Goal: Task Accomplishment & Management: Complete application form

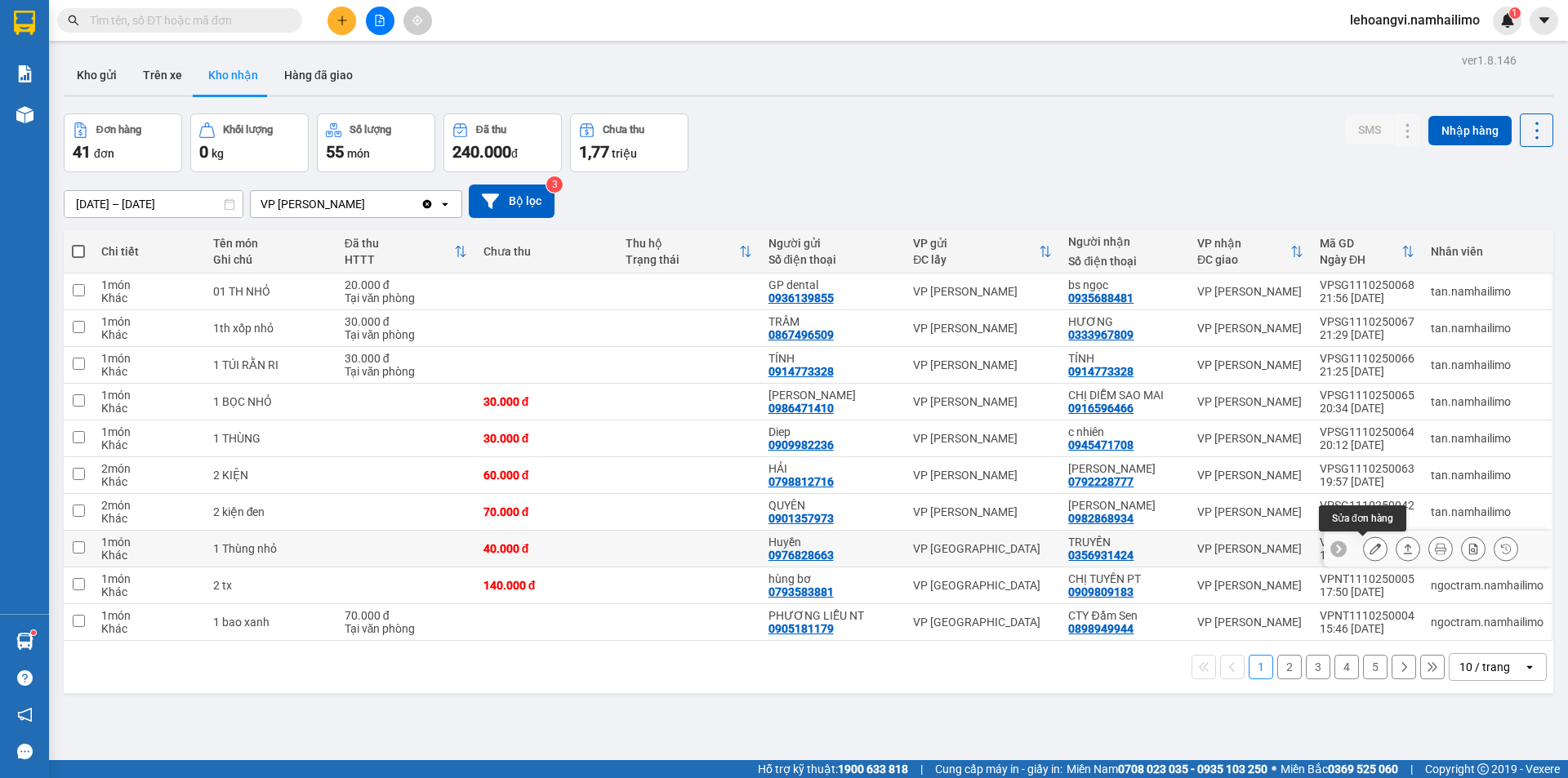
click at [1370, 549] on button at bounding box center [1375, 549] width 22 height 28
click at [1370, 549] on body "Kết quả tìm kiếm ( 0 ) Bộ lọc No Data lehoangvi.namhailimo 1 Báo cáo Báo cáo dò…" at bounding box center [784, 389] width 1568 height 778
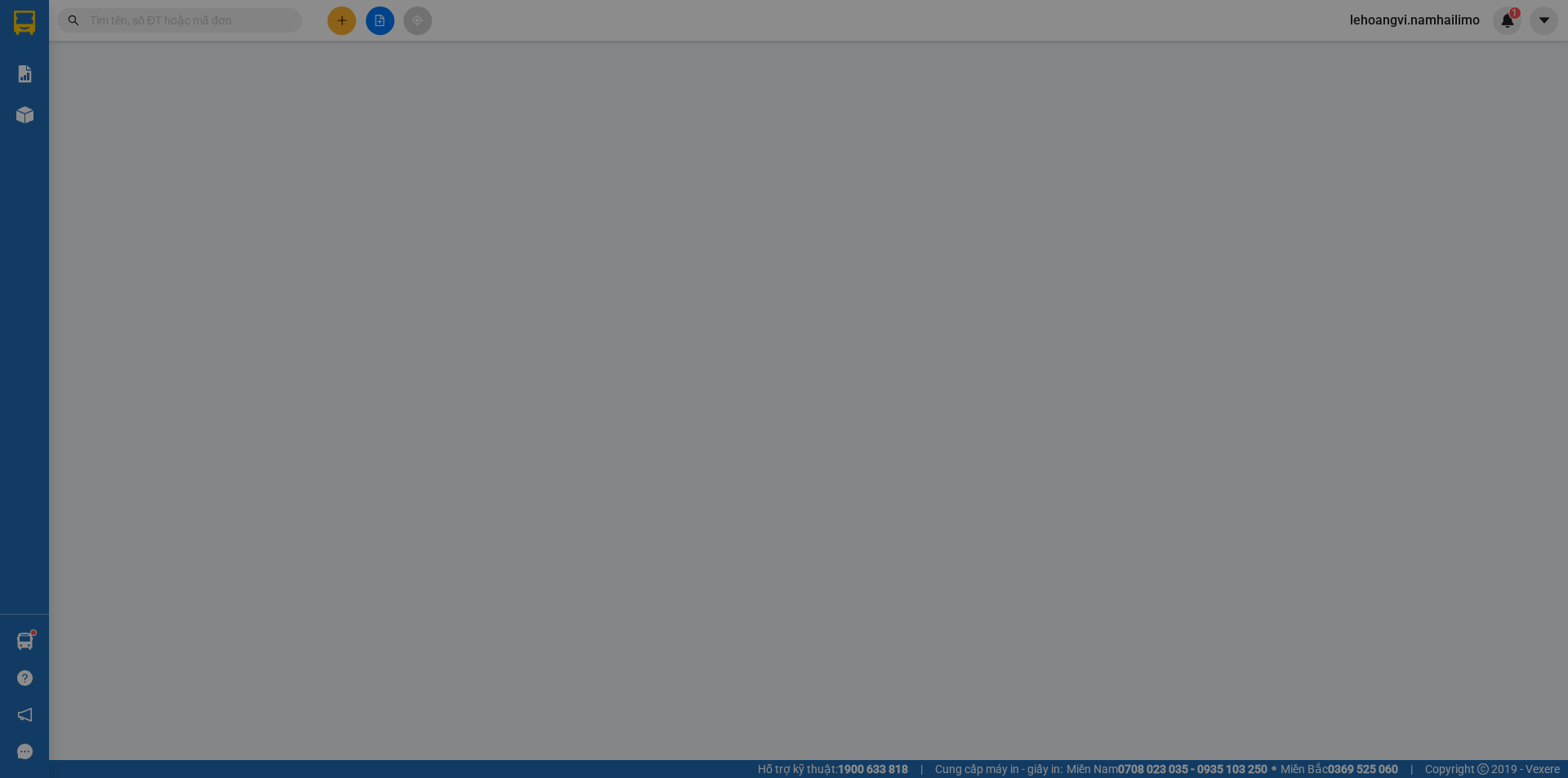
type input "0976828663"
type input "Huyền"
type input "0356931424"
type input "TRUYỀN"
type input "40.000"
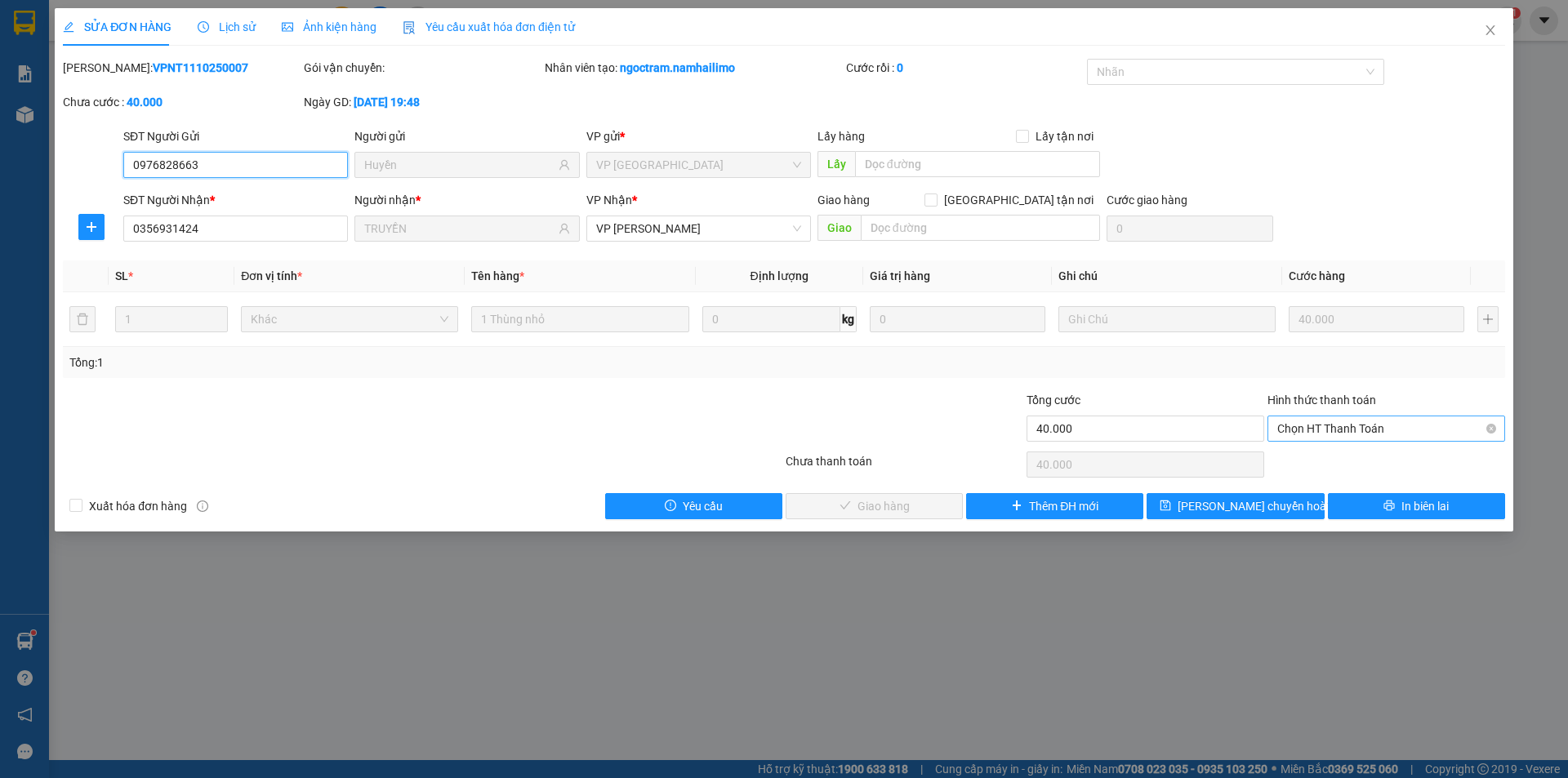
click at [1340, 419] on span "Chọn HT Thanh Toán" at bounding box center [1386, 429] width 218 height 24
click at [1332, 455] on div "Tại văn phòng" at bounding box center [1386, 461] width 218 height 18
type input "0"
click at [848, 499] on icon "check" at bounding box center [845, 505] width 11 height 11
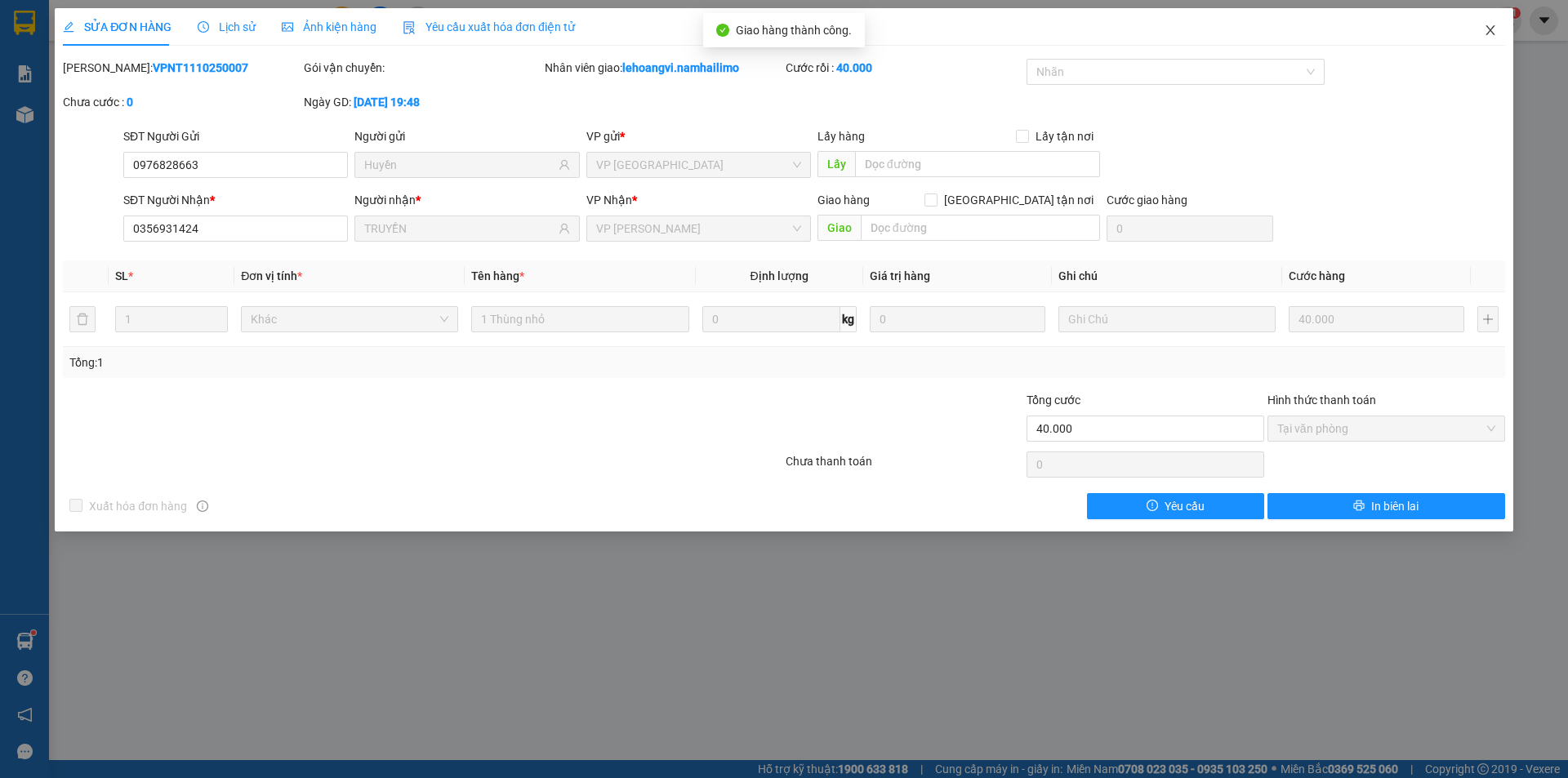
click at [1495, 10] on span "Close" at bounding box center [1489, 30] width 46 height 46
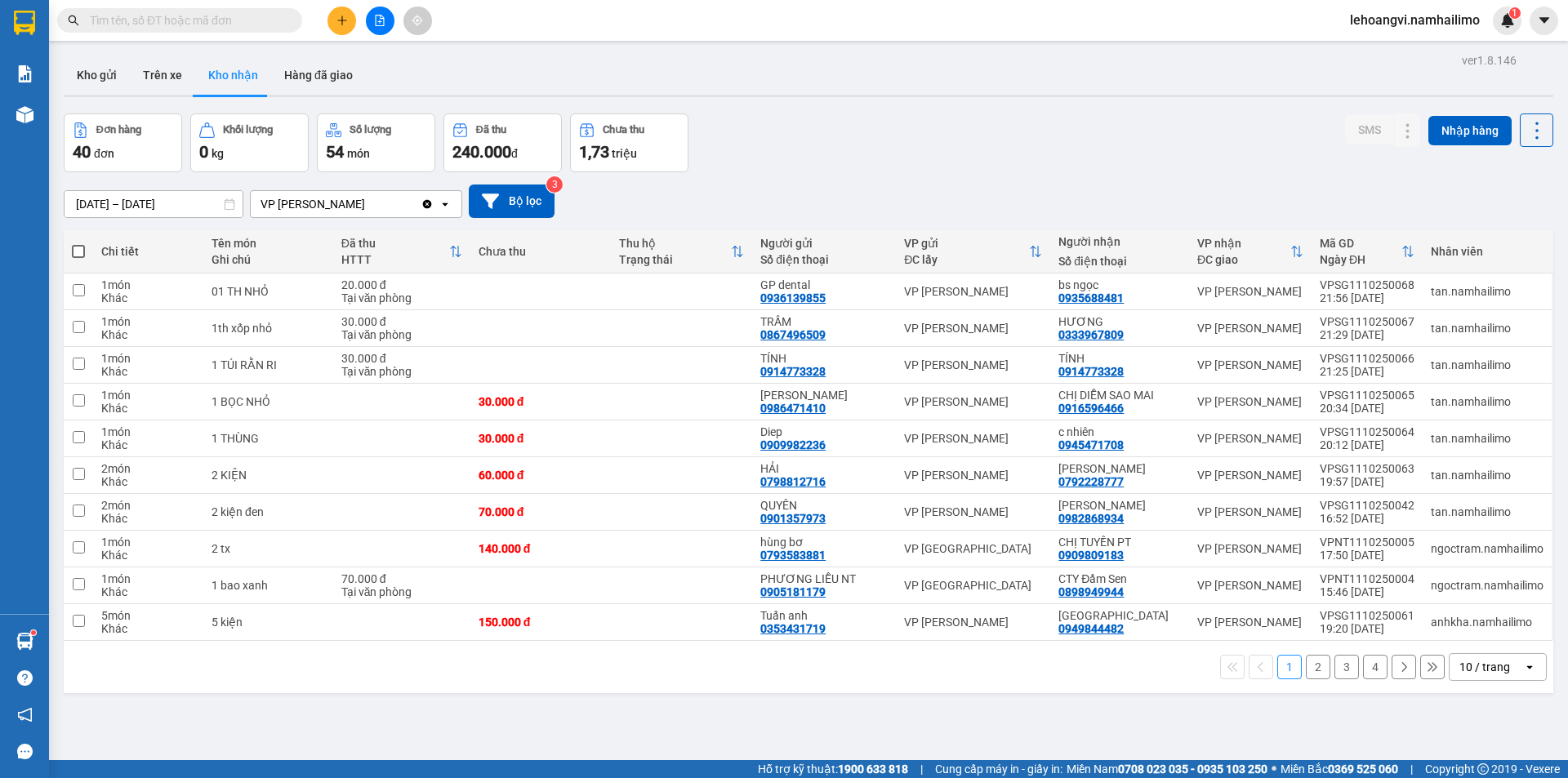
click at [1315, 668] on button "2" at bounding box center [1318, 667] width 24 height 24
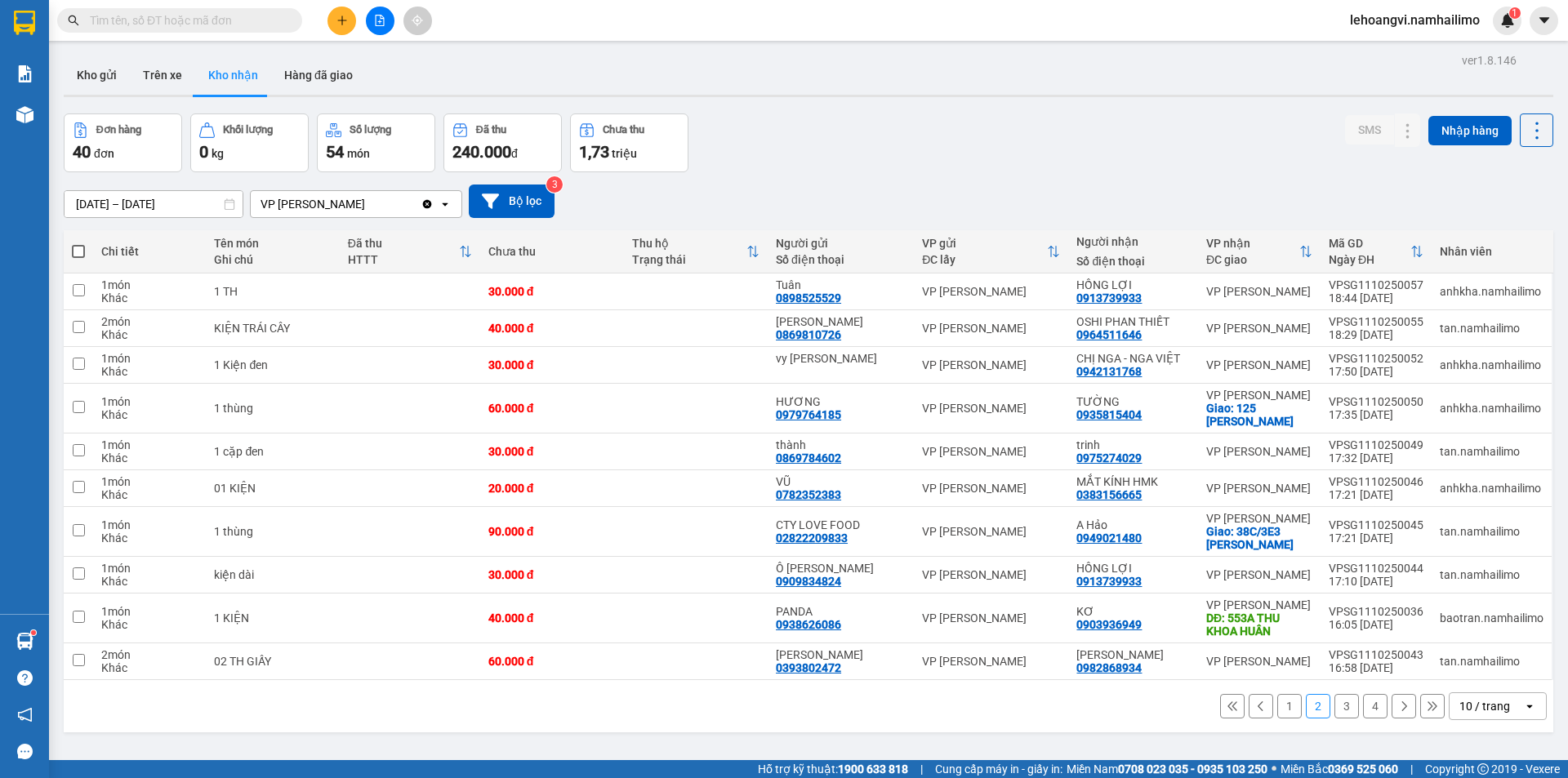
click at [1334, 712] on button "3" at bounding box center [1346, 706] width 24 height 24
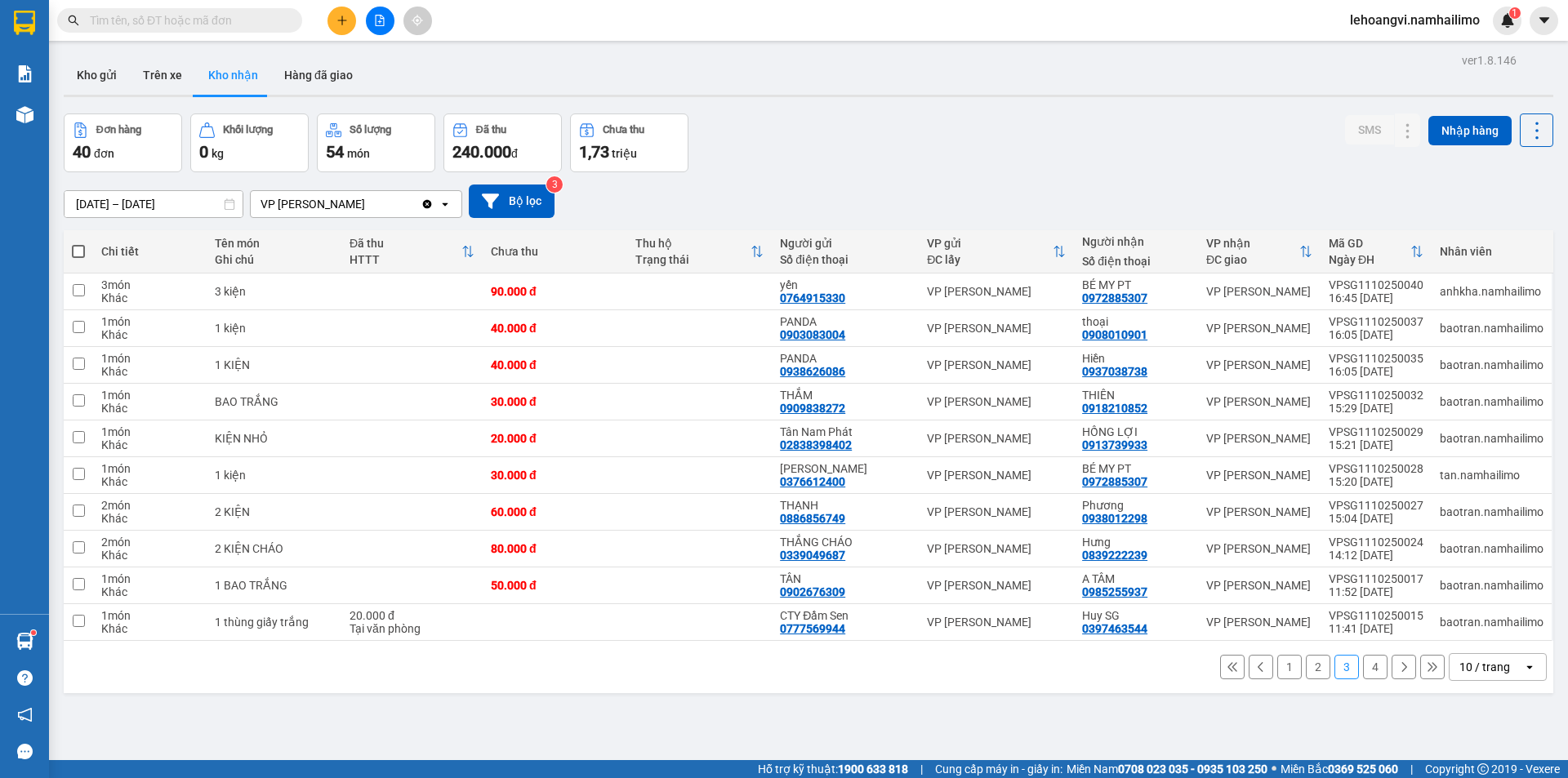
click at [1363, 668] on button "4" at bounding box center [1375, 667] width 24 height 24
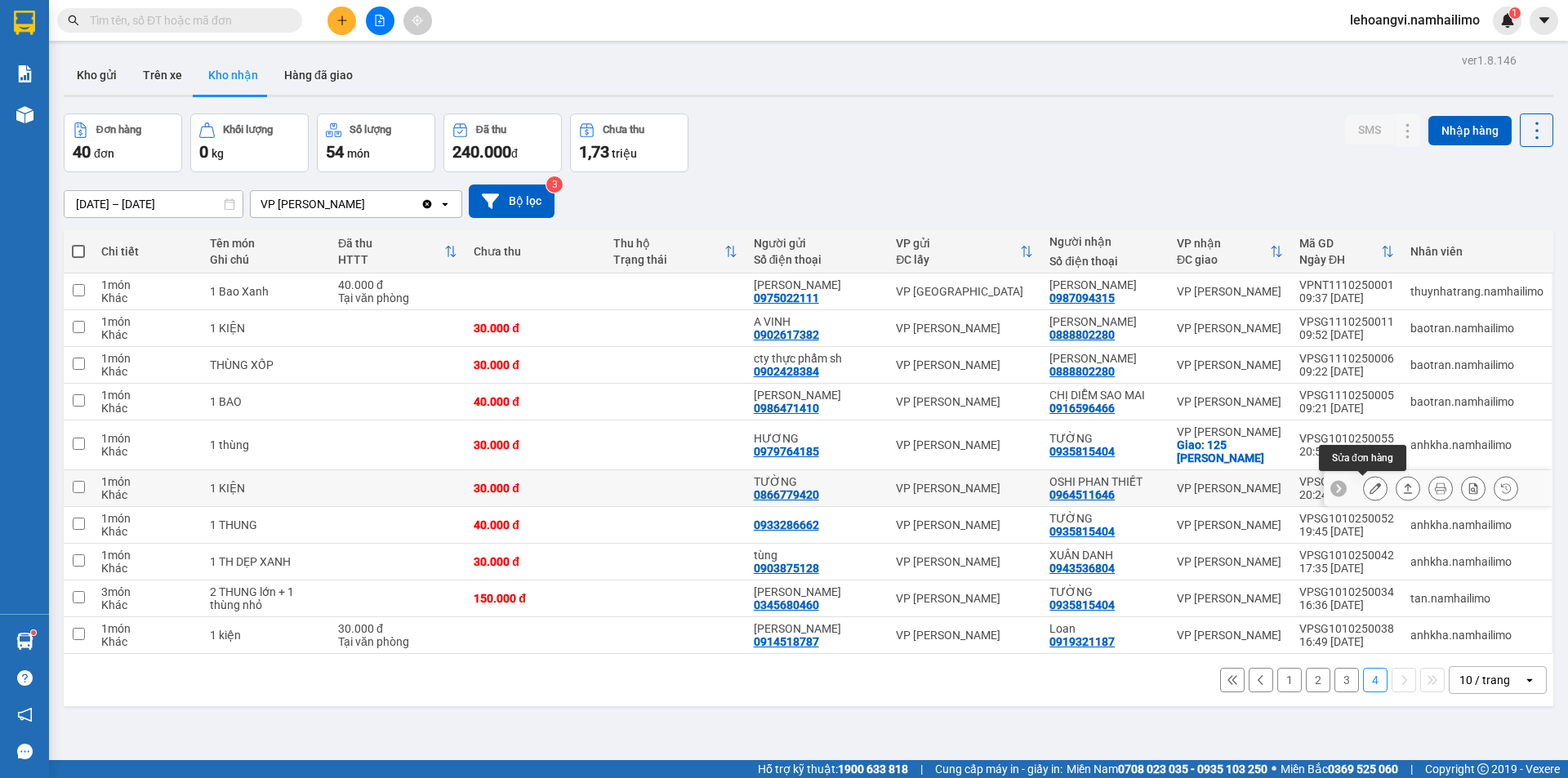
click at [1363, 494] on button at bounding box center [1375, 488] width 22 height 28
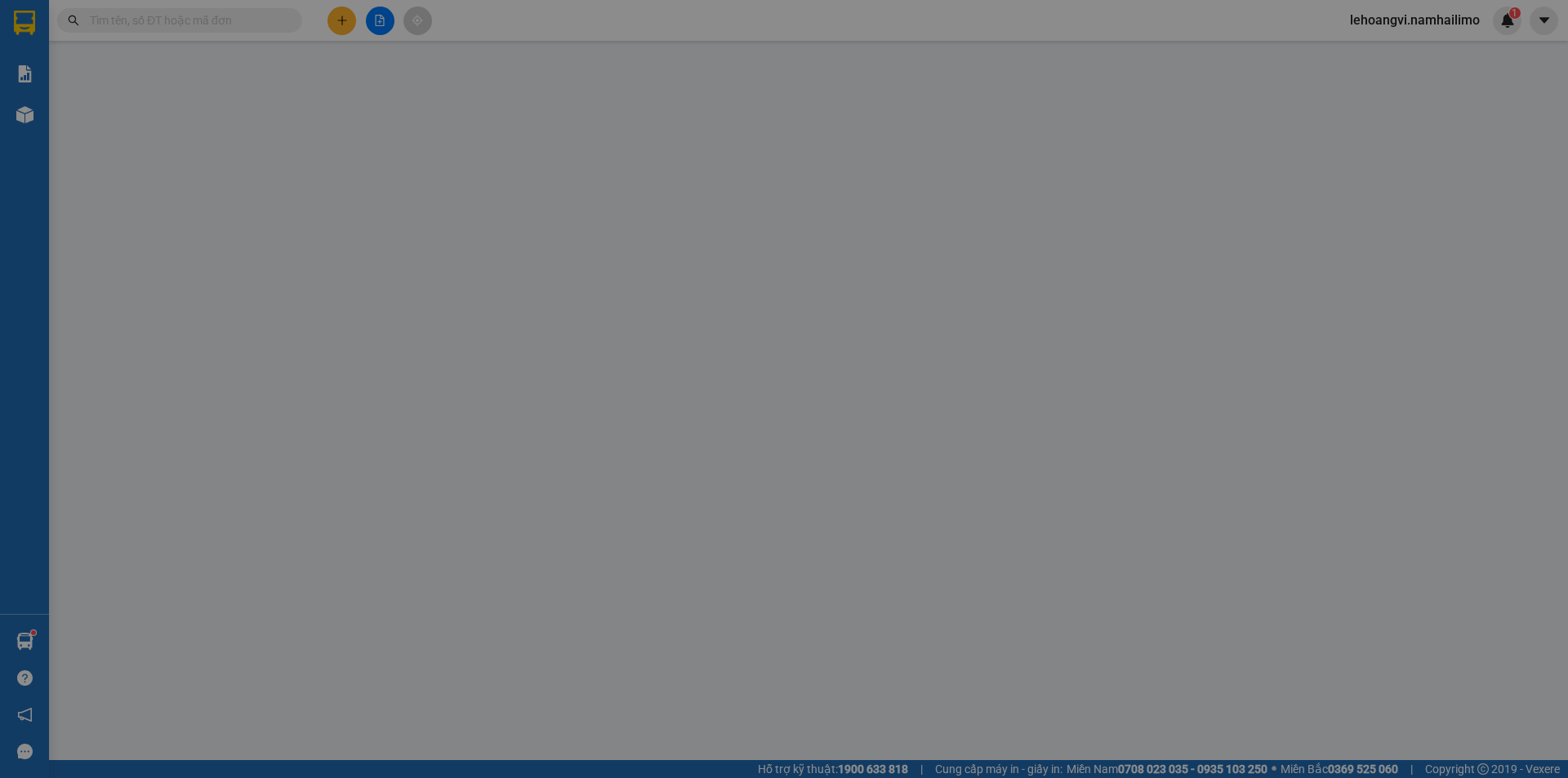
type input "0866779420"
type input "TƯỜNG"
type input "0964511646"
type input "OSHI PHAN THIẾT"
type input "30.000"
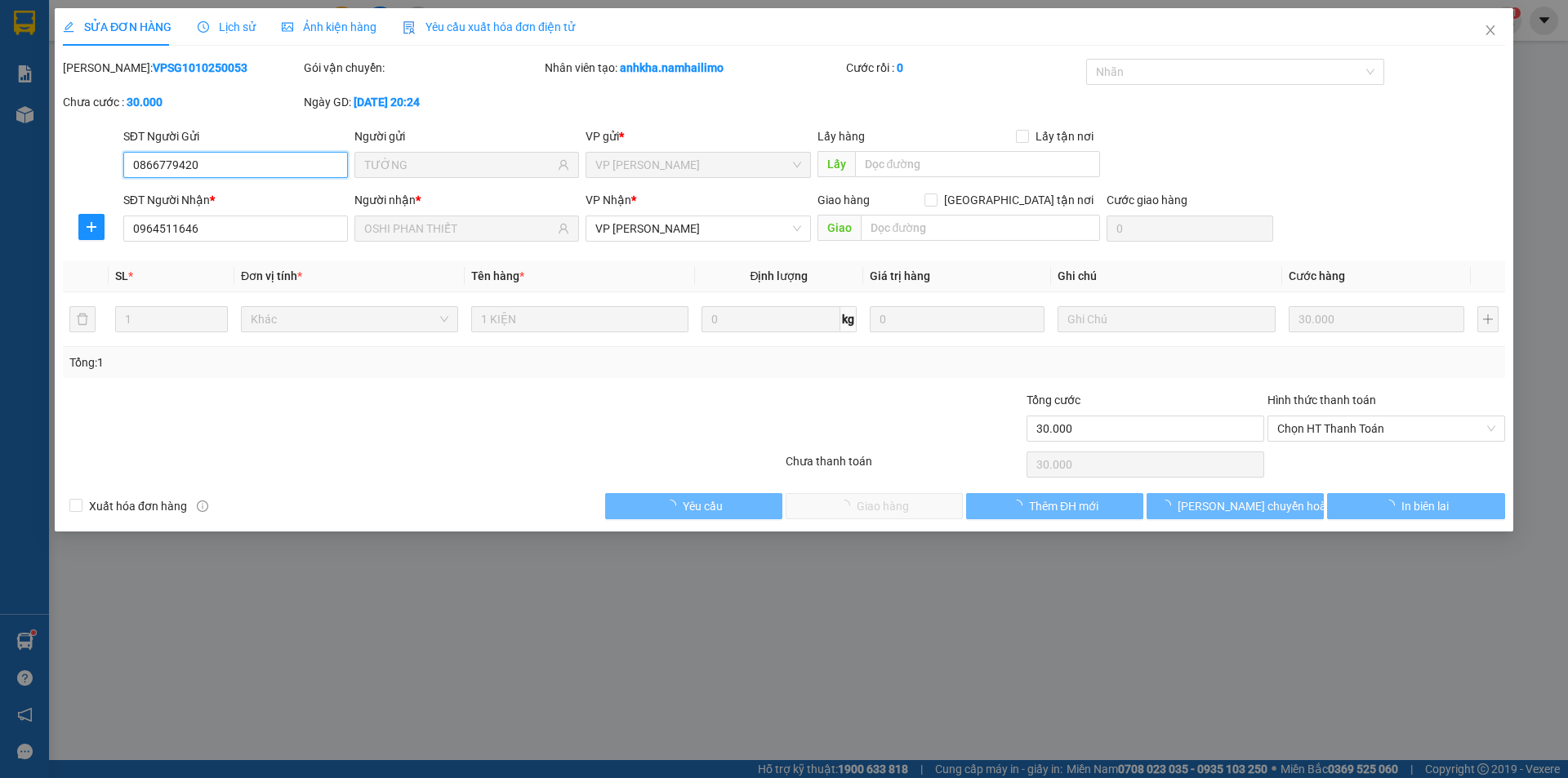
click at [1338, 430] on span "Chọn HT Thanh Toán" at bounding box center [1386, 429] width 218 height 24
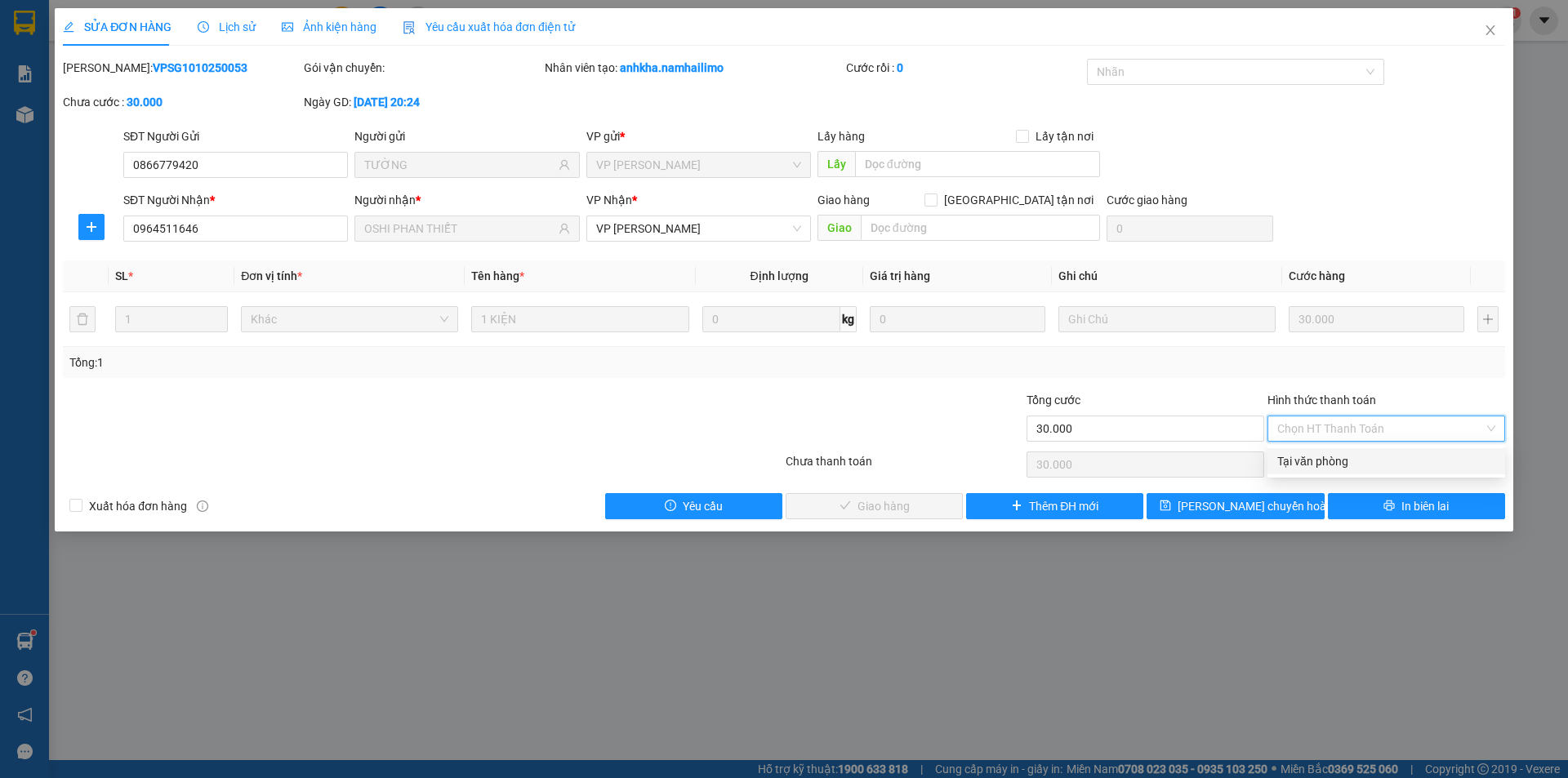
click at [1334, 471] on div "Tại văn phòng" at bounding box center [1386, 461] width 237 height 26
type input "0"
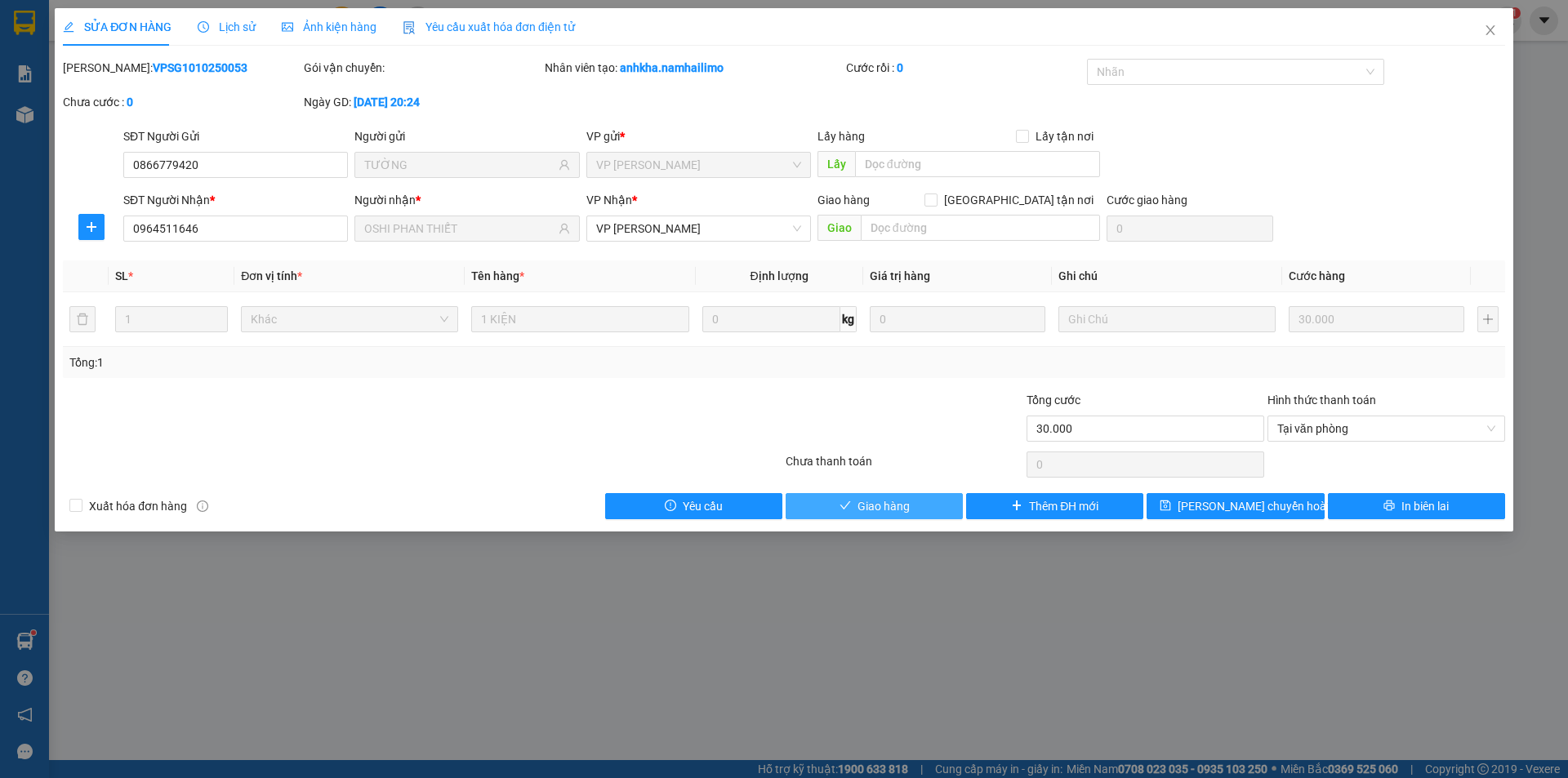
click at [883, 498] on button "Giao hàng" at bounding box center [873, 506] width 177 height 26
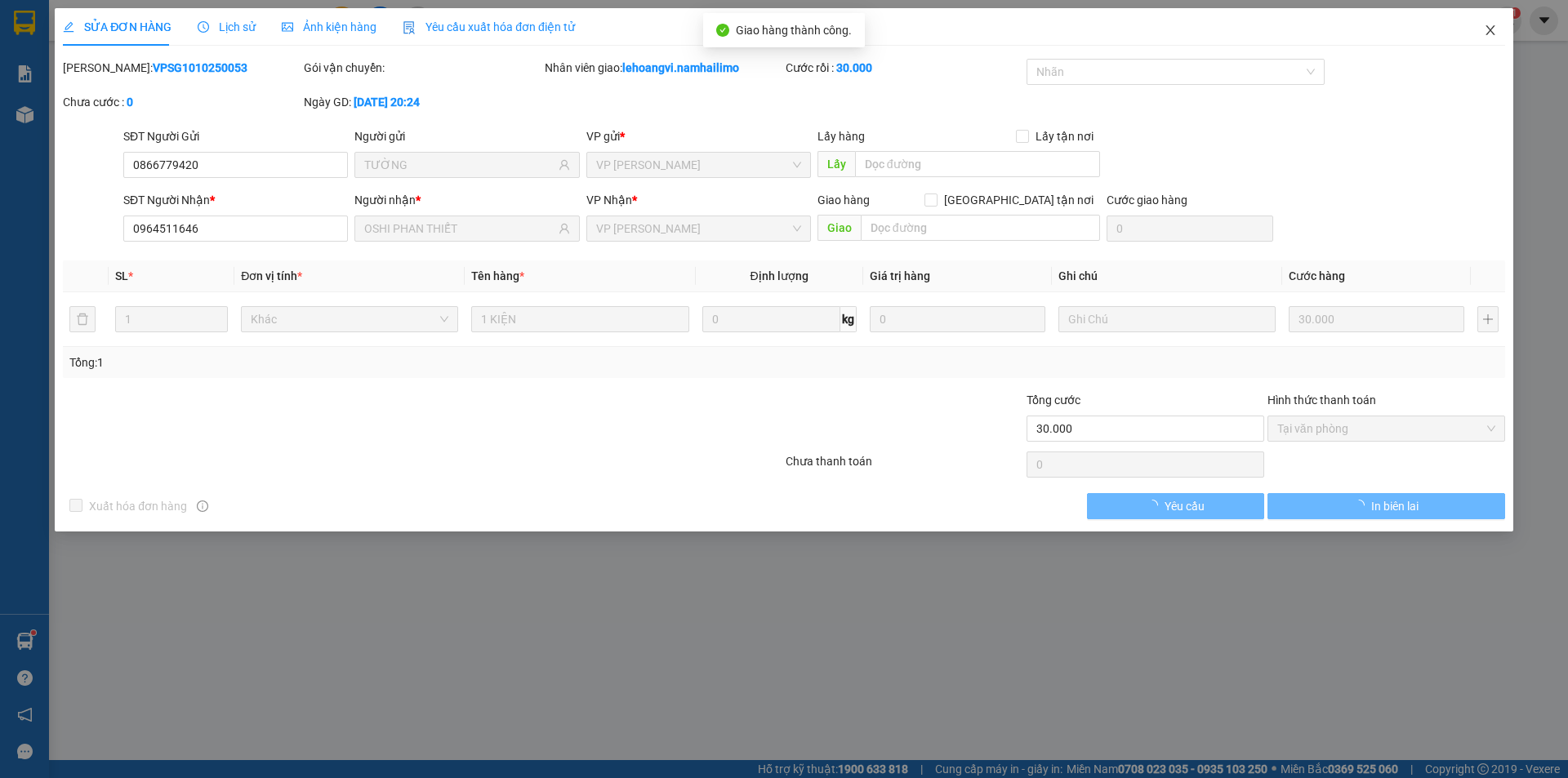
click at [1500, 34] on span "Close" at bounding box center [1489, 30] width 46 height 46
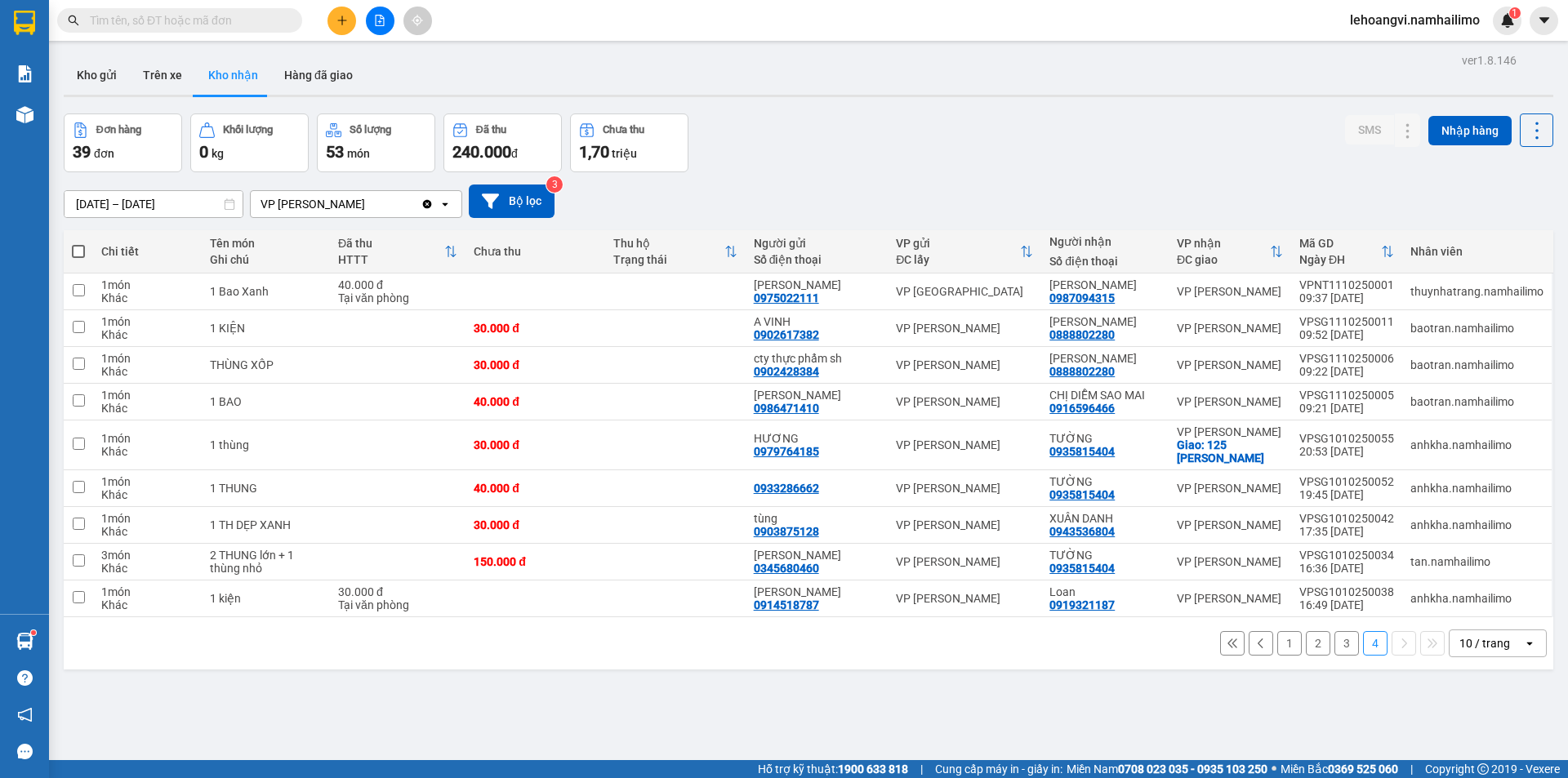
click at [1334, 649] on button "3" at bounding box center [1346, 643] width 24 height 24
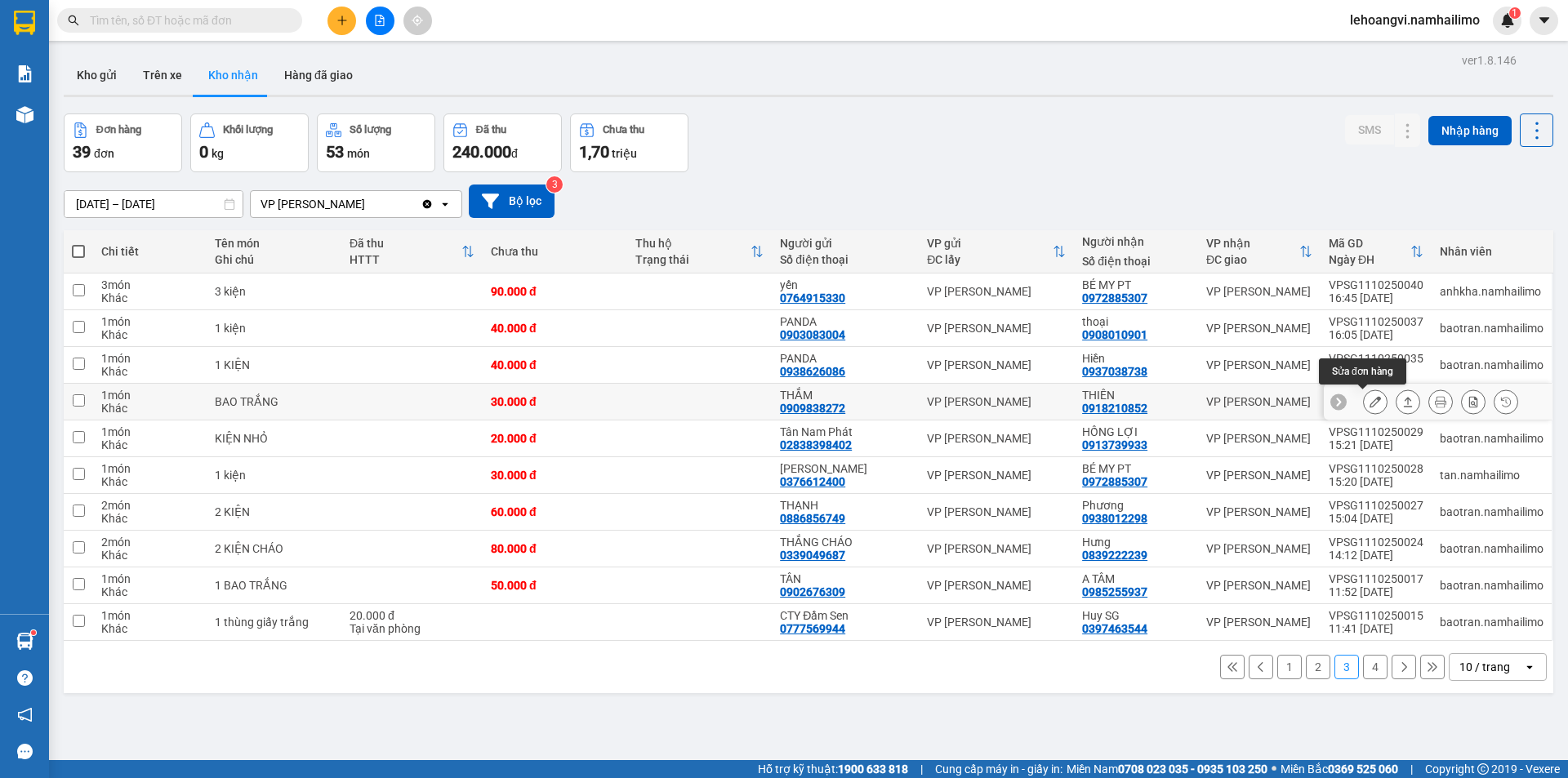
click at [1370, 405] on icon at bounding box center [1375, 401] width 11 height 11
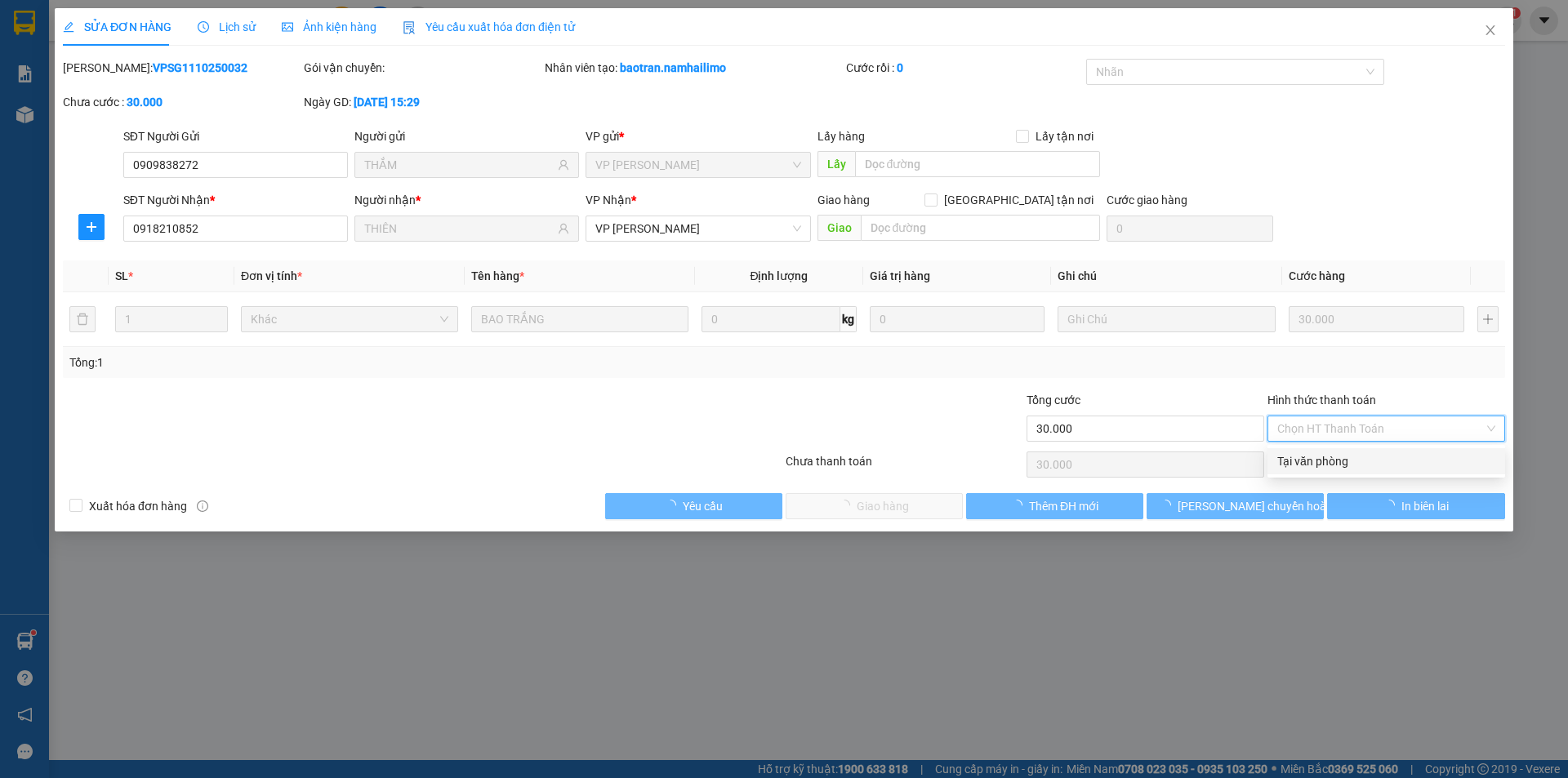
type input "0909838272"
type input "THẮM"
type input "0918210852"
type input "THIÊN"
type input "30.000"
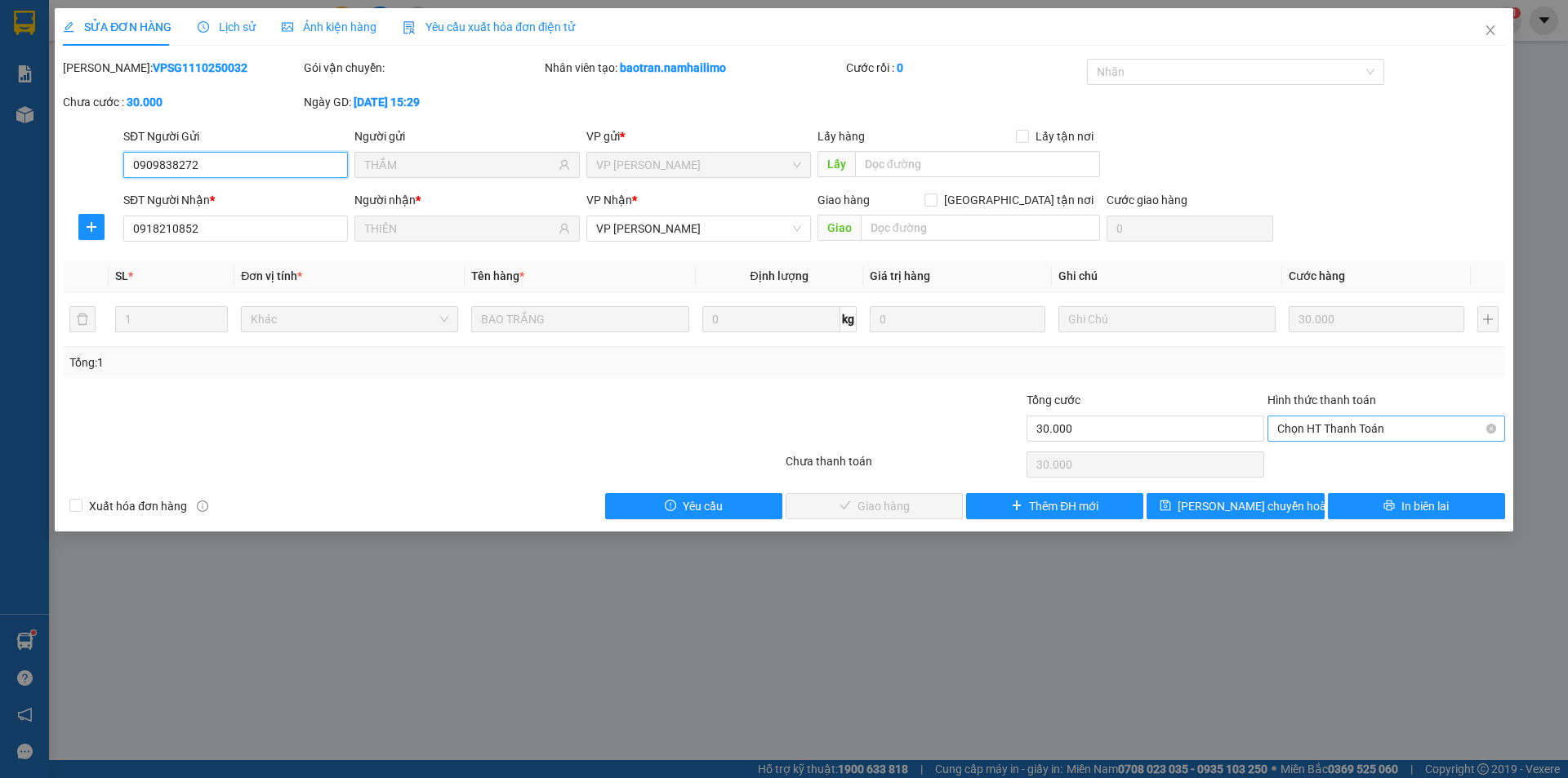
click at [1346, 434] on span "Chọn HT Thanh Toán" at bounding box center [1386, 429] width 218 height 24
click at [1346, 464] on div "Tại văn phòng" at bounding box center [1386, 461] width 218 height 18
type input "0"
click at [825, 509] on button "Giao hàng" at bounding box center [873, 506] width 177 height 26
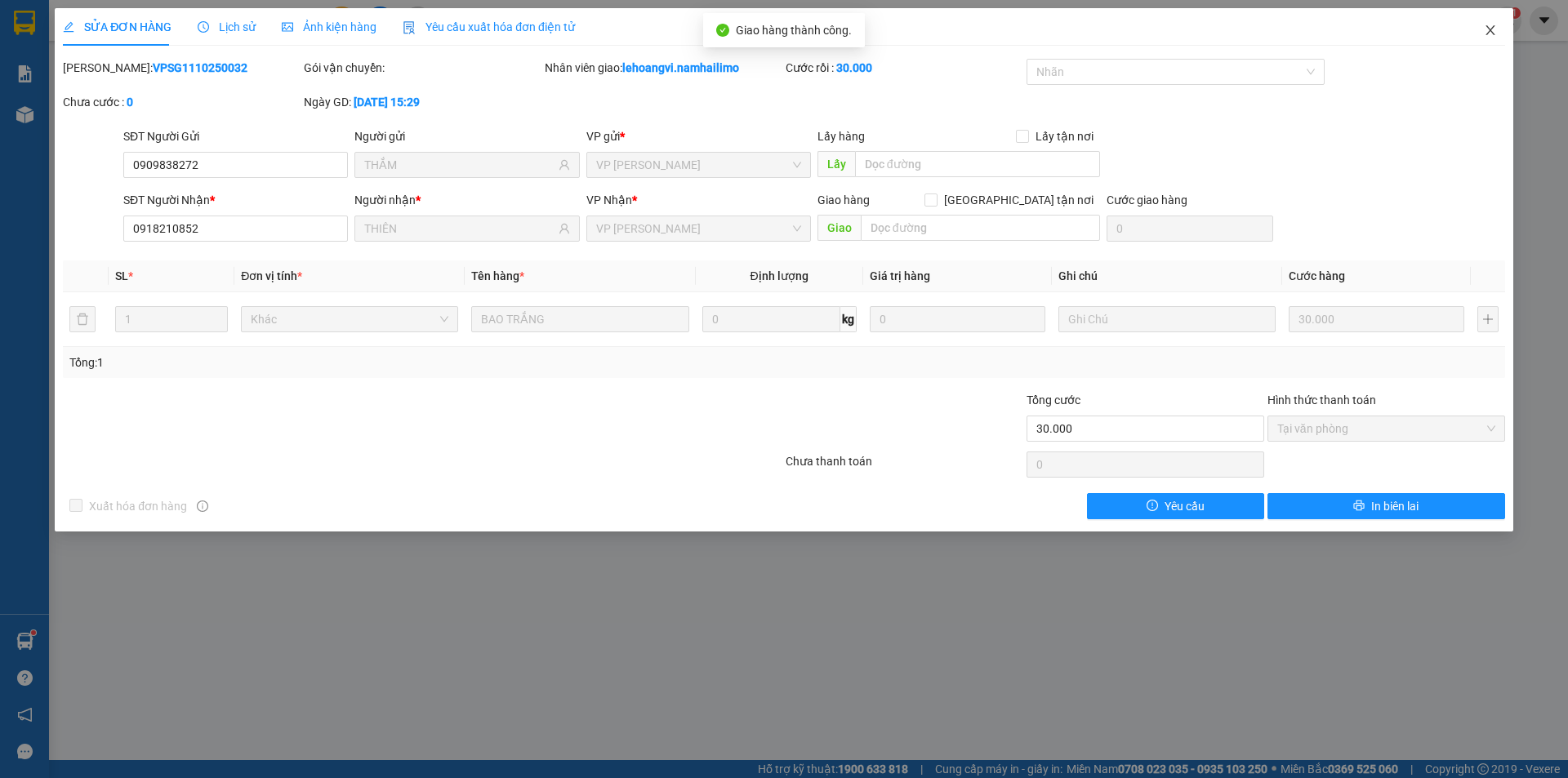
click at [1485, 29] on icon "close" at bounding box center [1489, 29] width 13 height 13
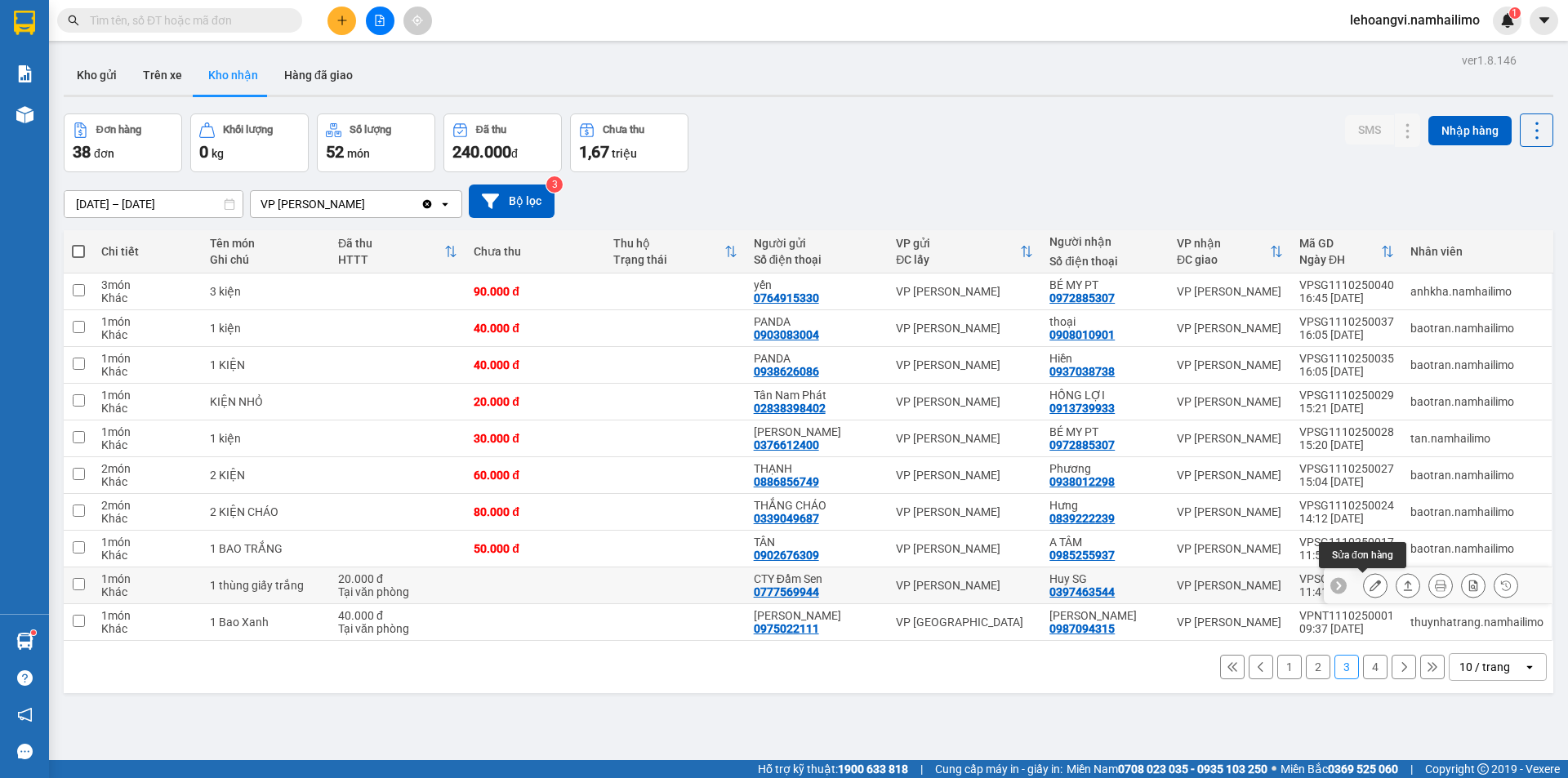
click at [1370, 584] on icon at bounding box center [1375, 585] width 11 height 11
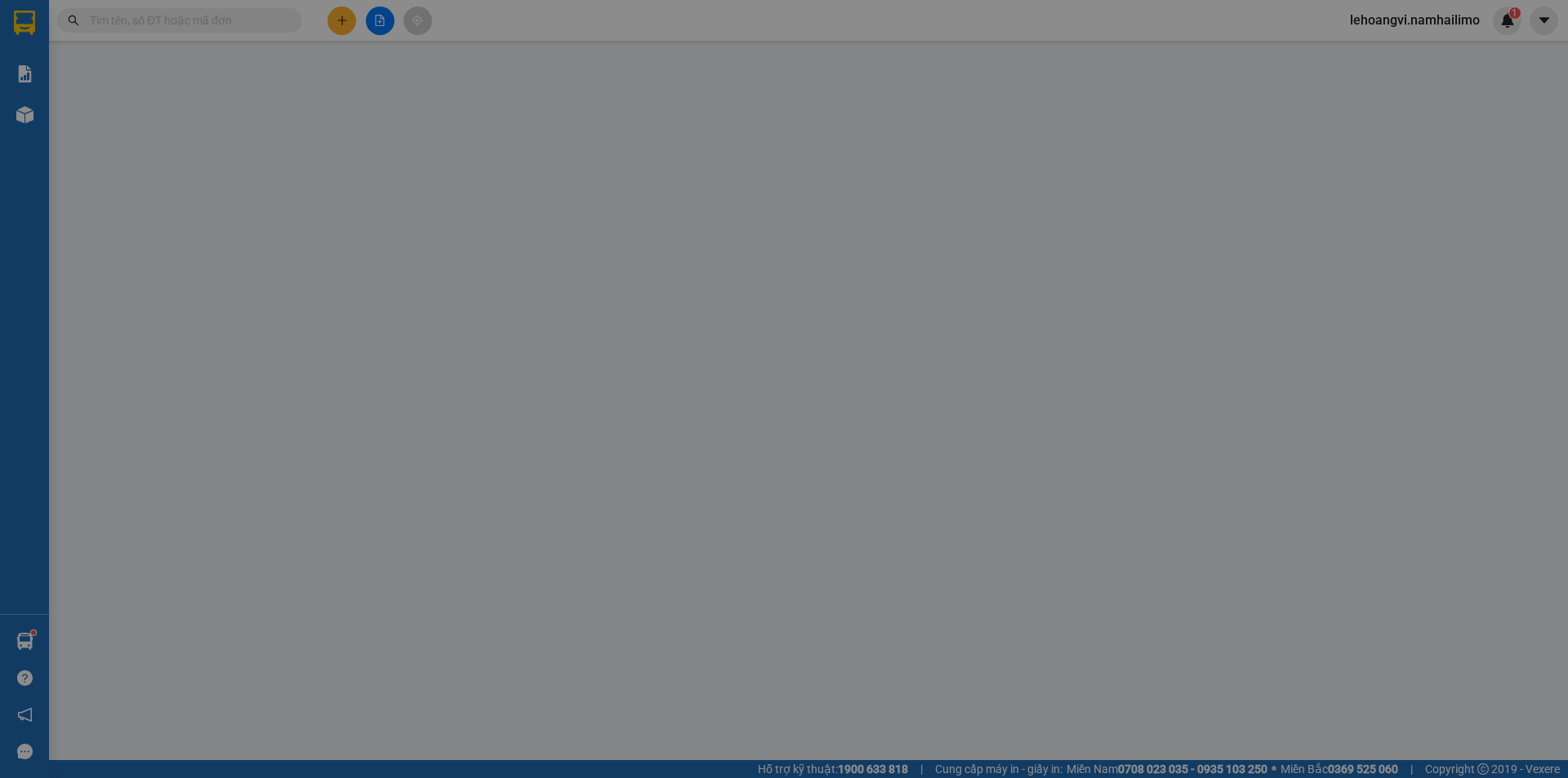
type input "0777569944"
type input "CTY Đầm Sen"
type input "0397463544"
type input "Huy SG"
type input "20.000"
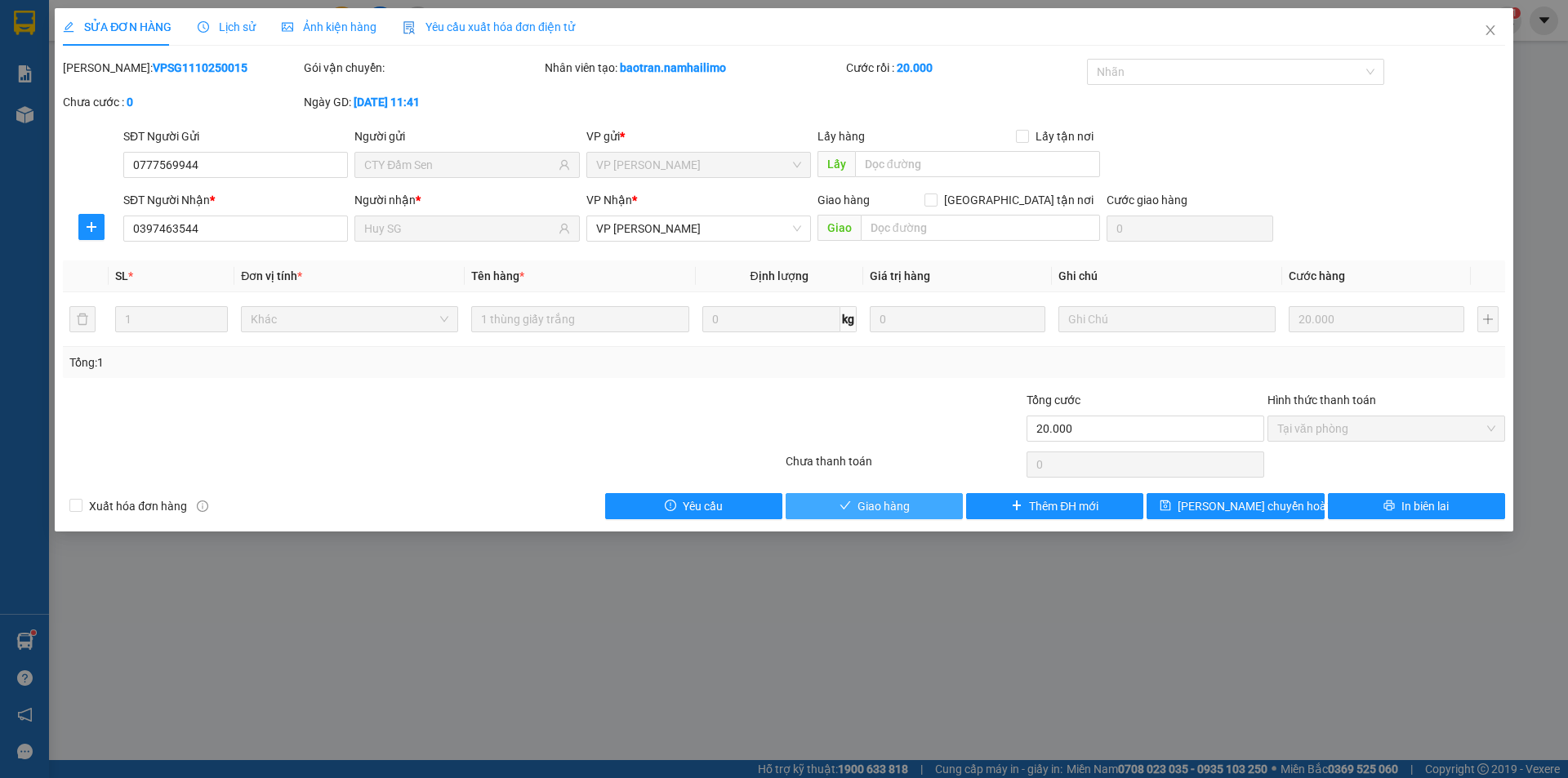
click at [860, 511] on span "Giao hàng" at bounding box center [884, 505] width 53 height 18
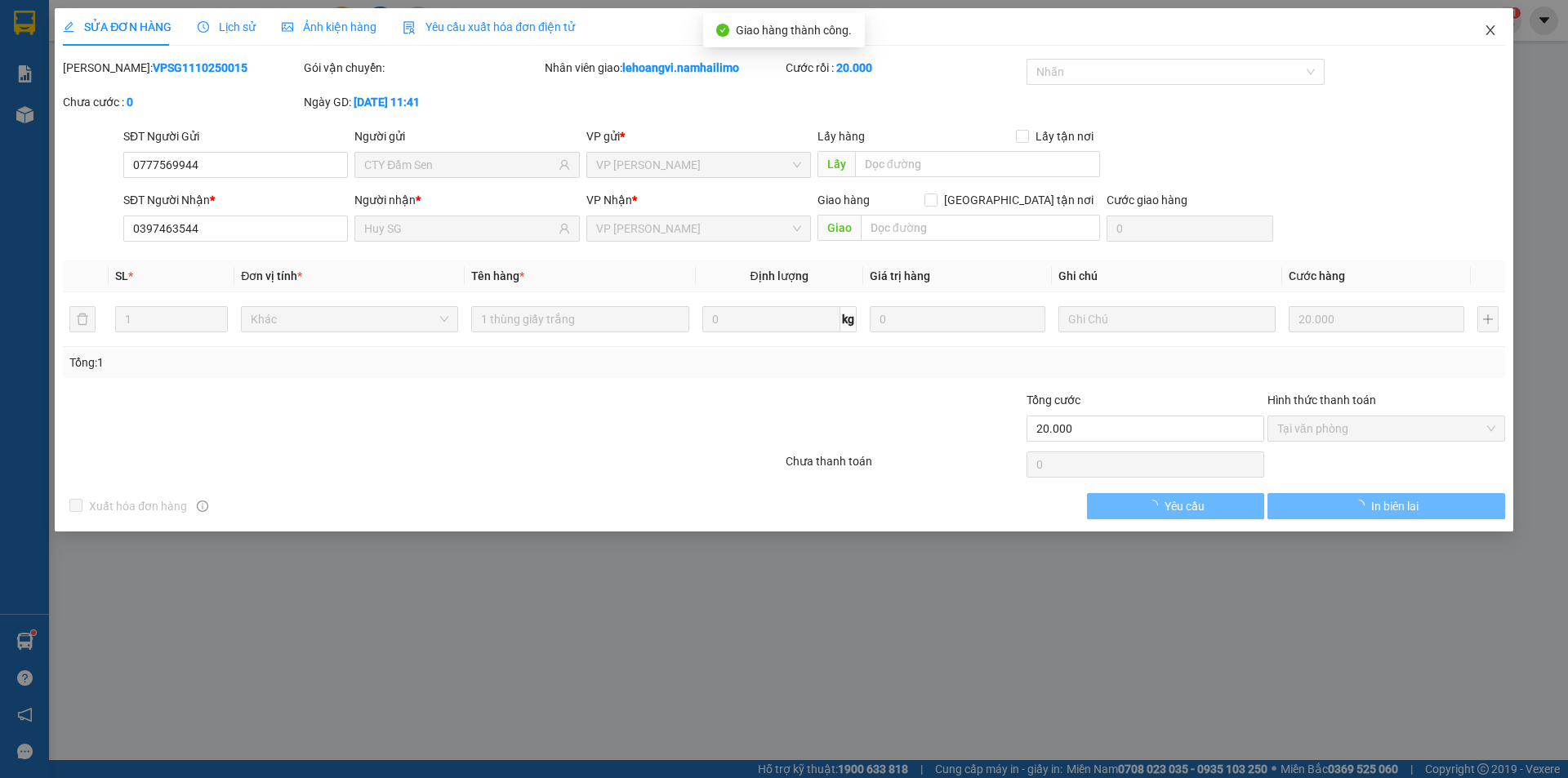
click at [1487, 34] on icon "close" at bounding box center [1489, 29] width 13 height 13
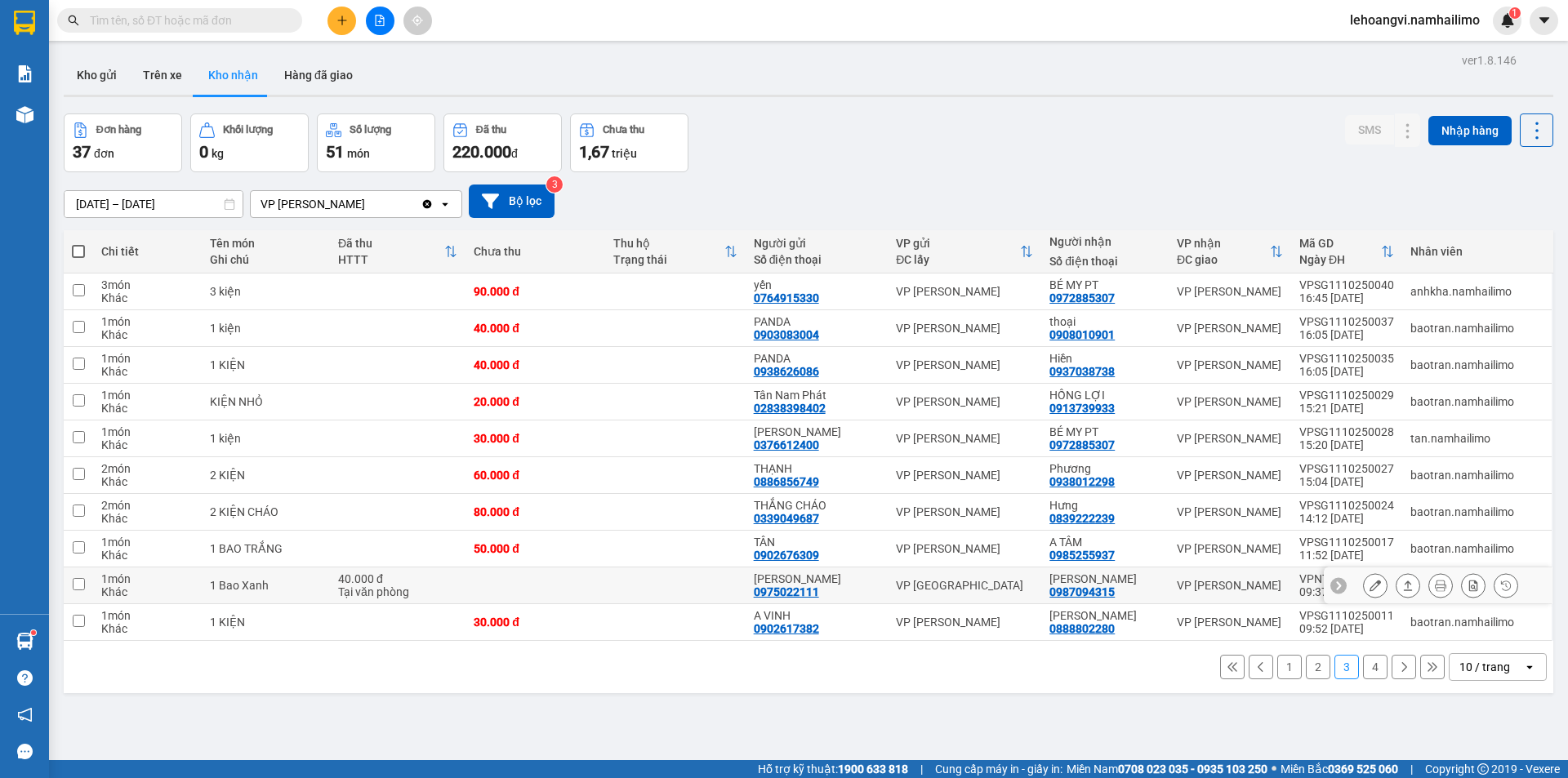
click at [1370, 588] on icon at bounding box center [1375, 585] width 11 height 11
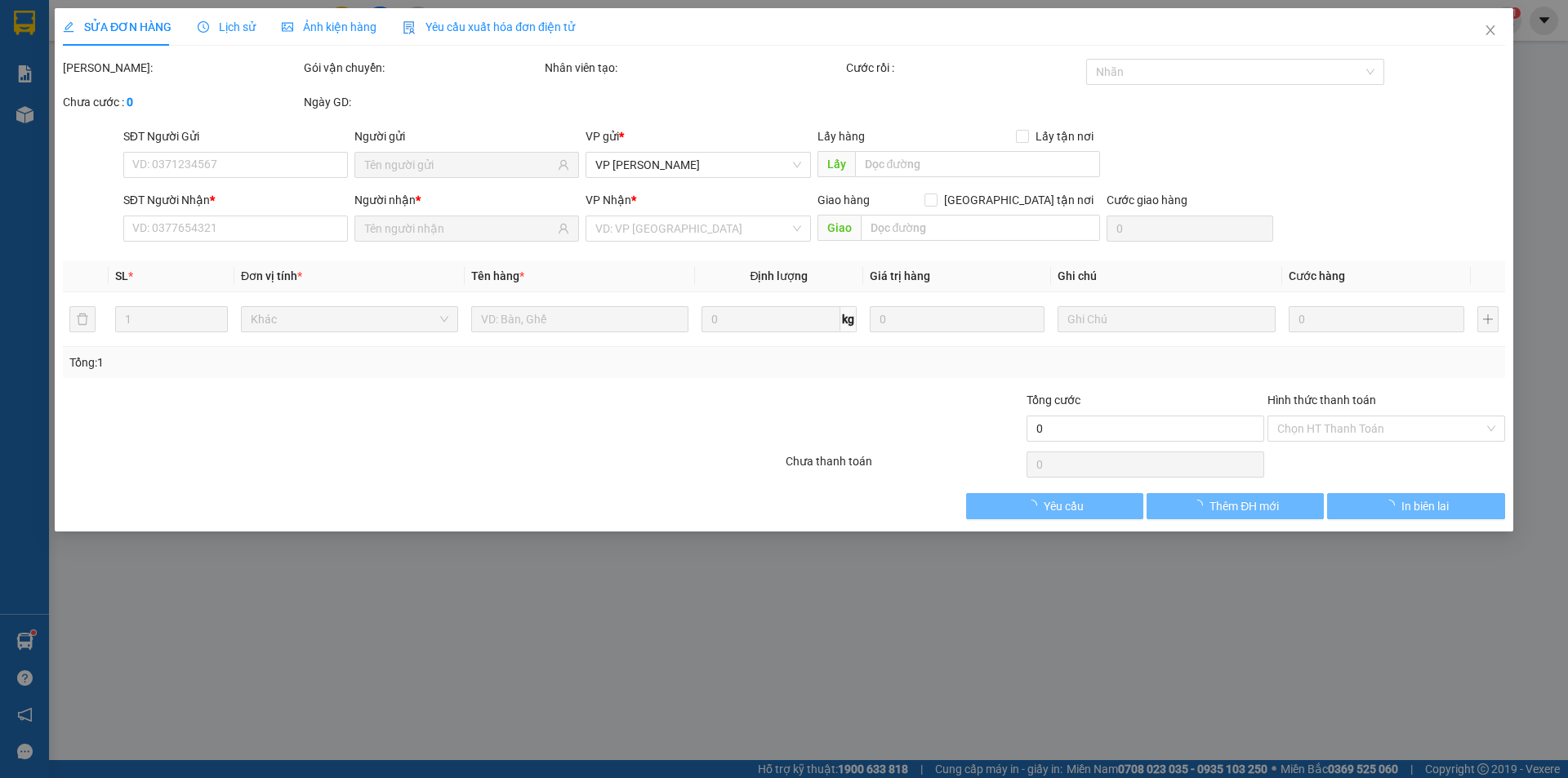
type input "0975022111"
type input "[PERSON_NAME]"
type input "0987094315"
type input "[PERSON_NAME]"
type input "40.000"
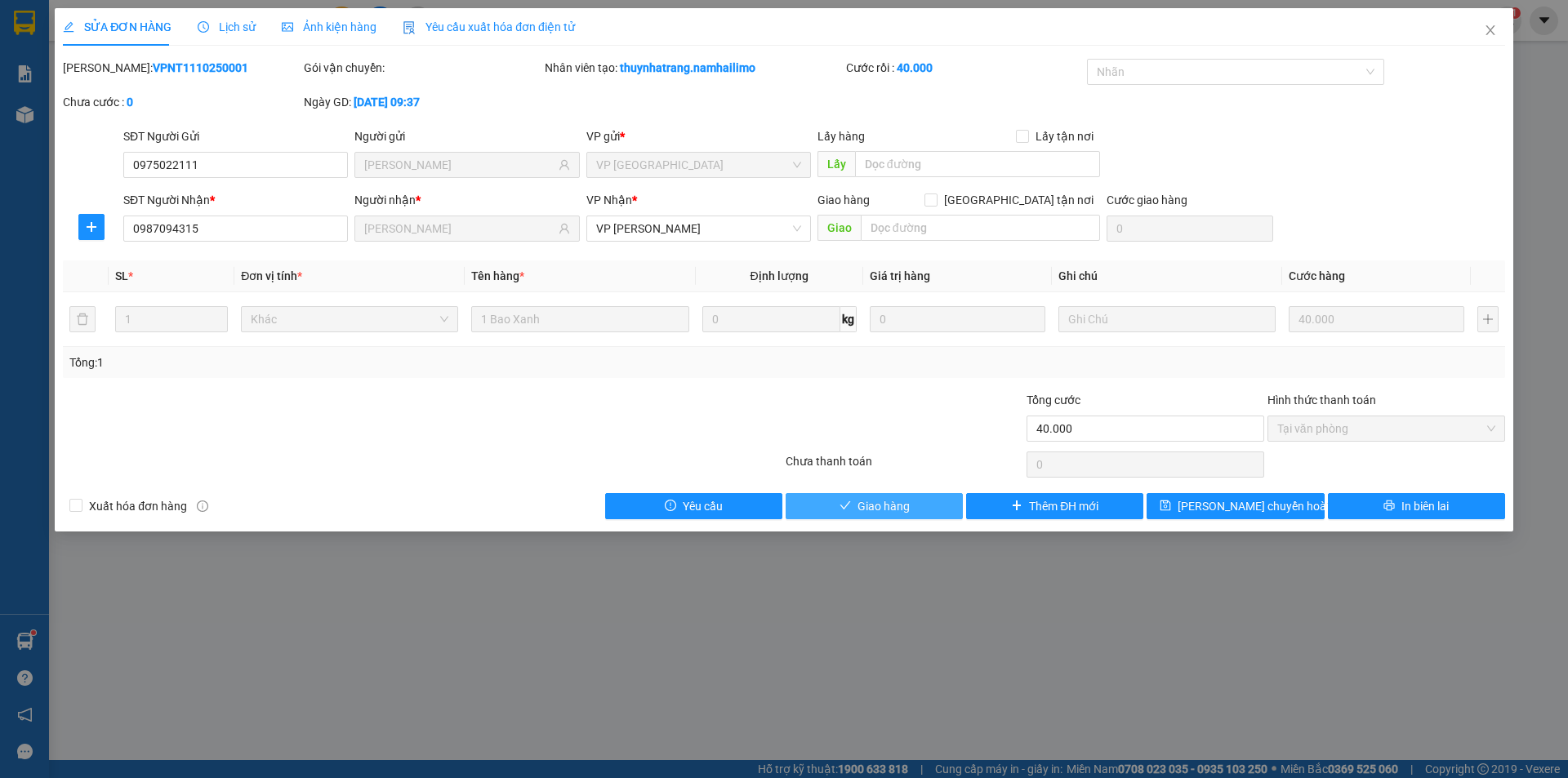
click at [882, 506] on span "Giao hàng" at bounding box center [884, 505] width 53 height 18
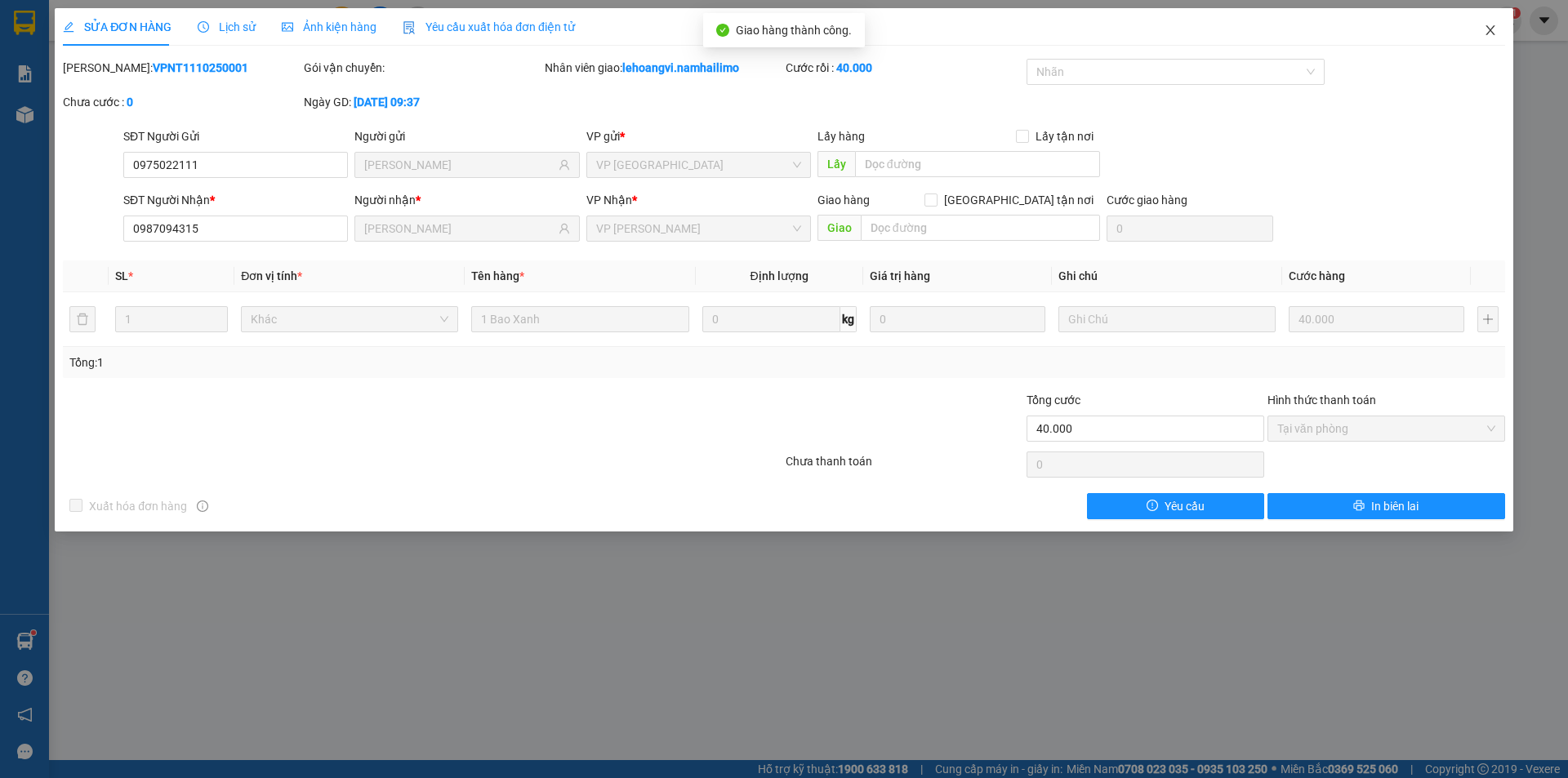
click at [1489, 35] on icon "close" at bounding box center [1489, 29] width 13 height 13
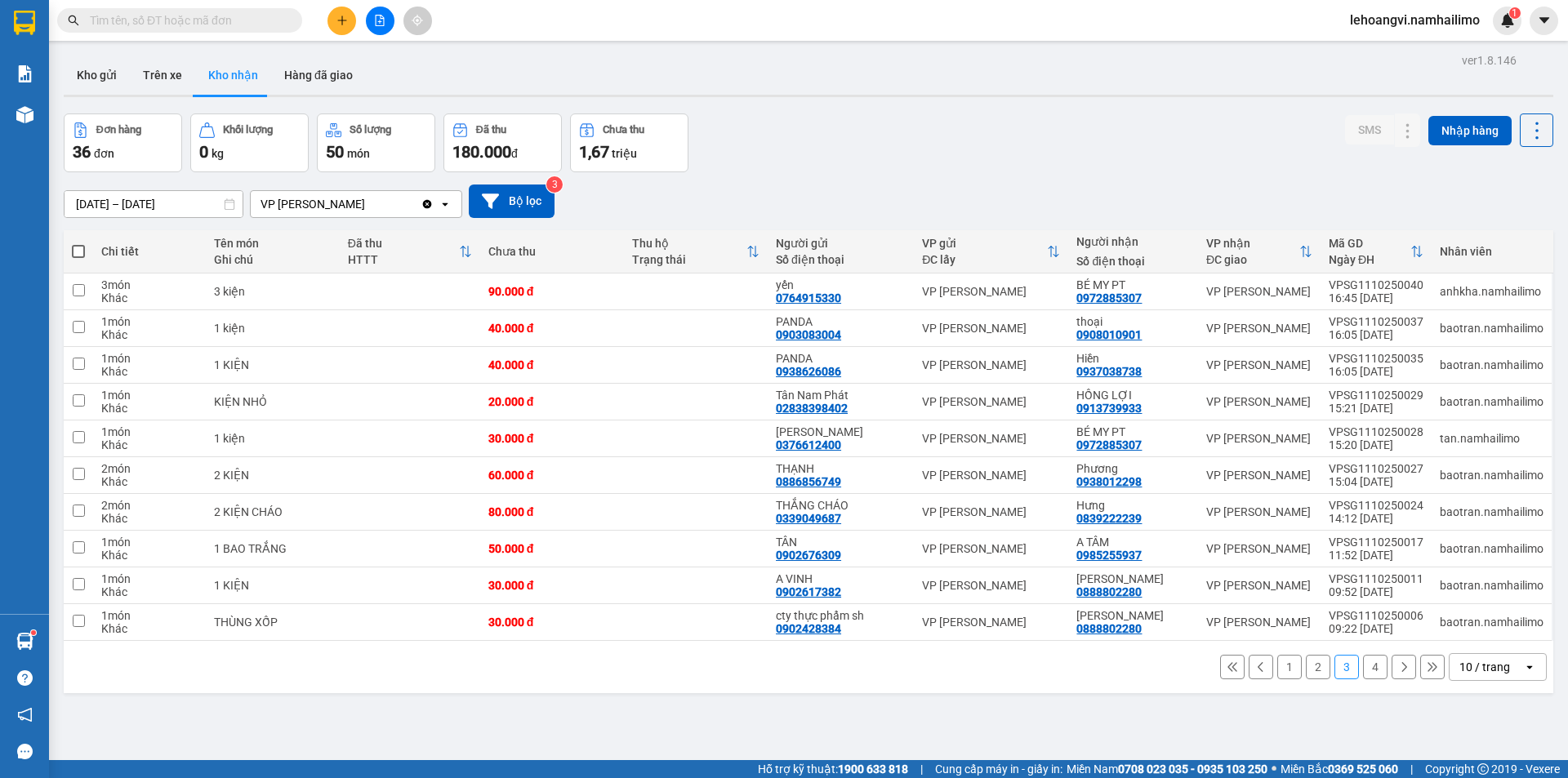
click at [1363, 668] on button "4" at bounding box center [1375, 667] width 24 height 24
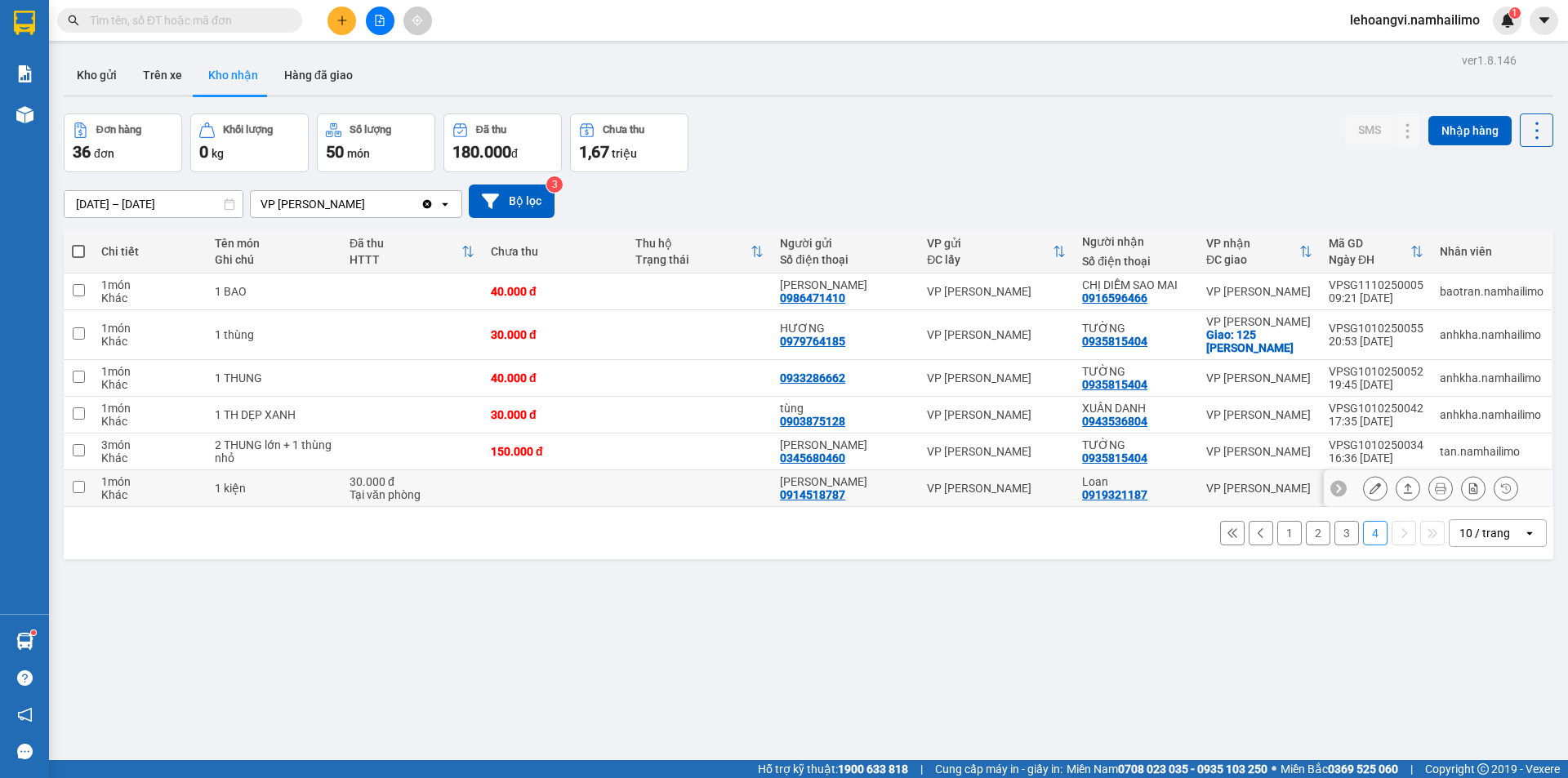
click at [1349, 488] on div at bounding box center [1438, 488] width 229 height 37
click at [1363, 488] on button at bounding box center [1375, 488] width 22 height 28
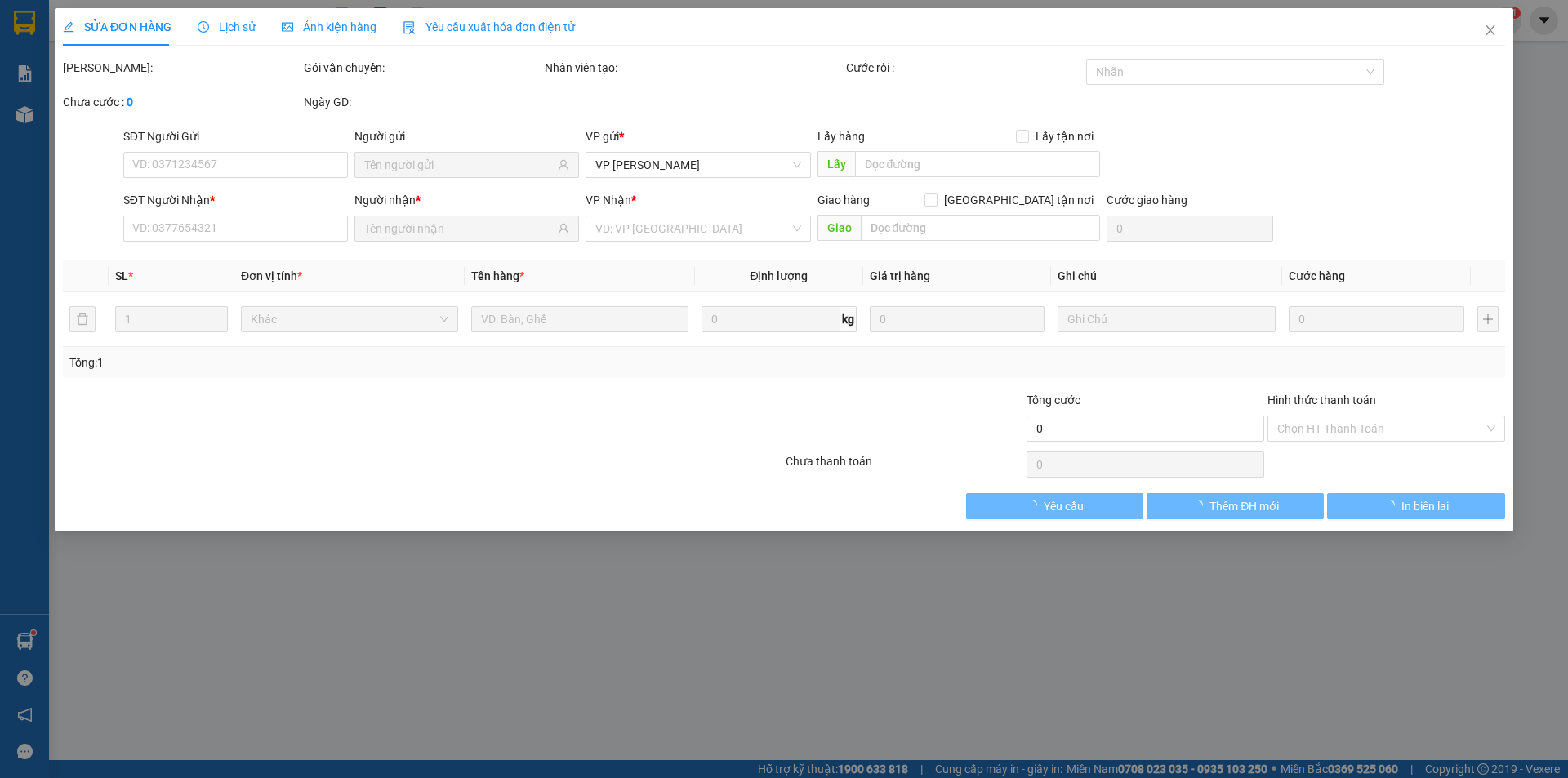
type input "0914518787"
type input "[PERSON_NAME]"
type input "0919321187"
type input "Loan"
type input "30.000"
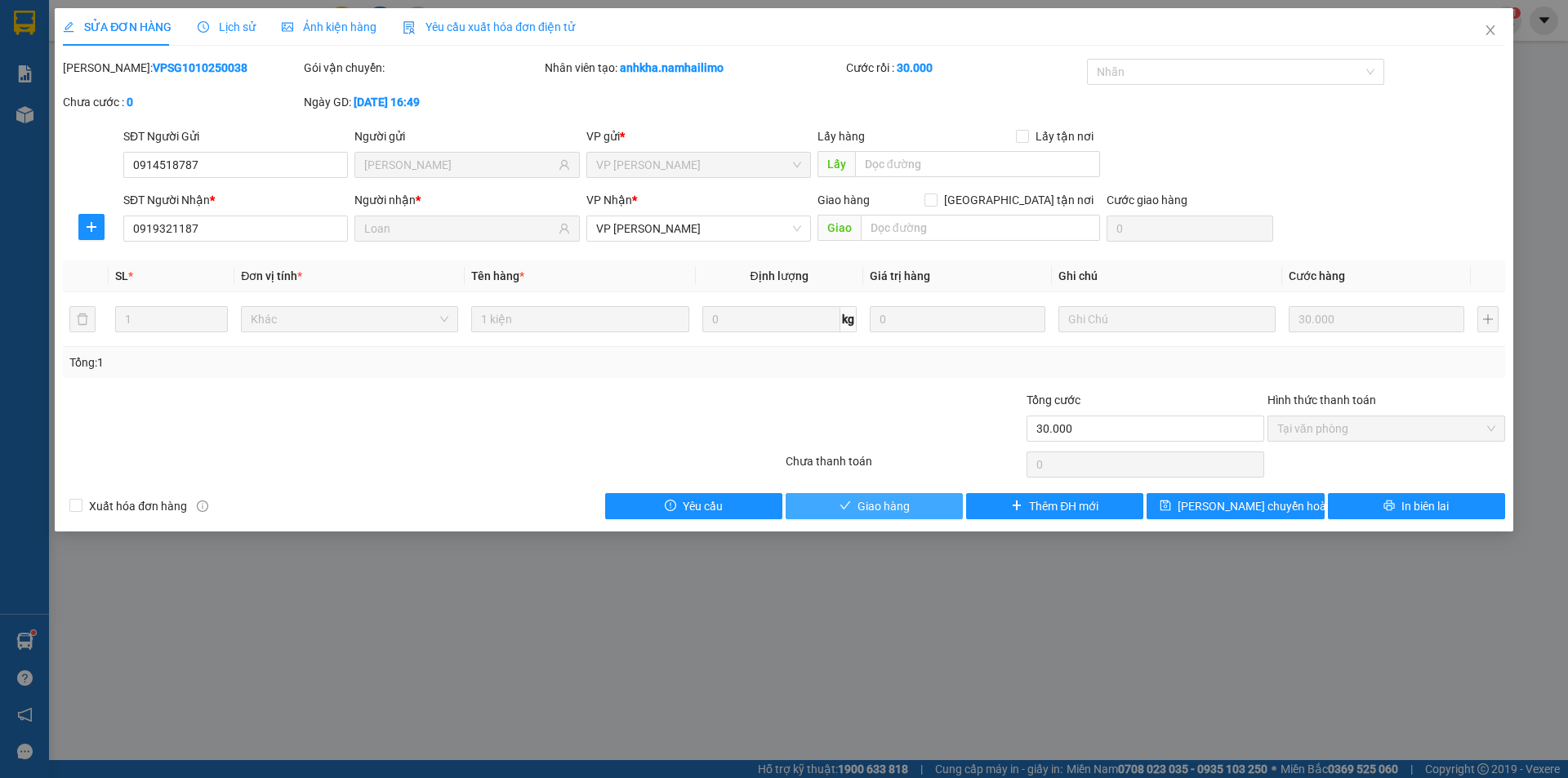
click at [904, 511] on span "Giao hàng" at bounding box center [884, 505] width 53 height 18
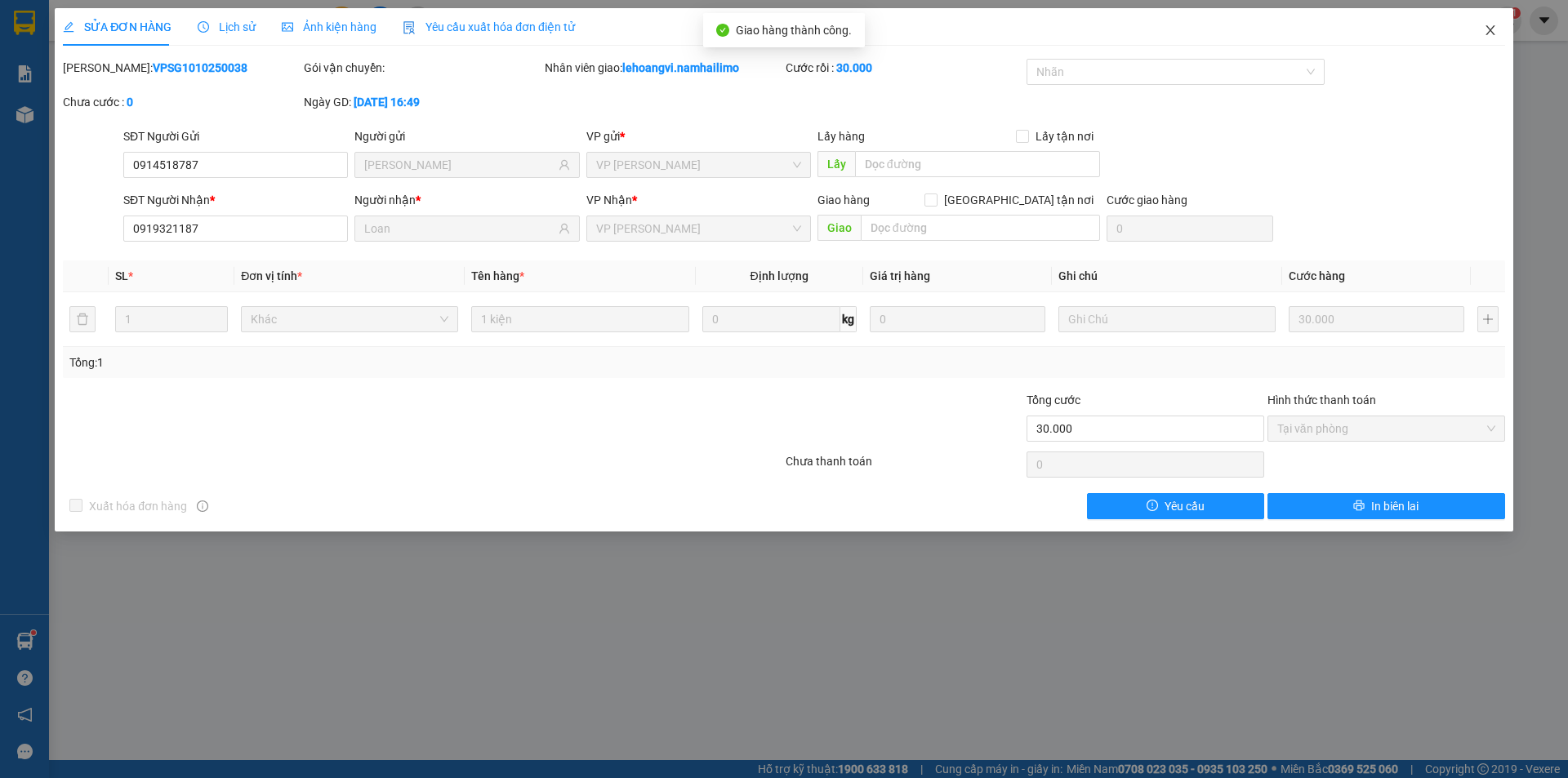
click at [1499, 21] on span "Close" at bounding box center [1489, 30] width 46 height 46
click at [1500, 21] on img at bounding box center [1507, 20] width 15 height 15
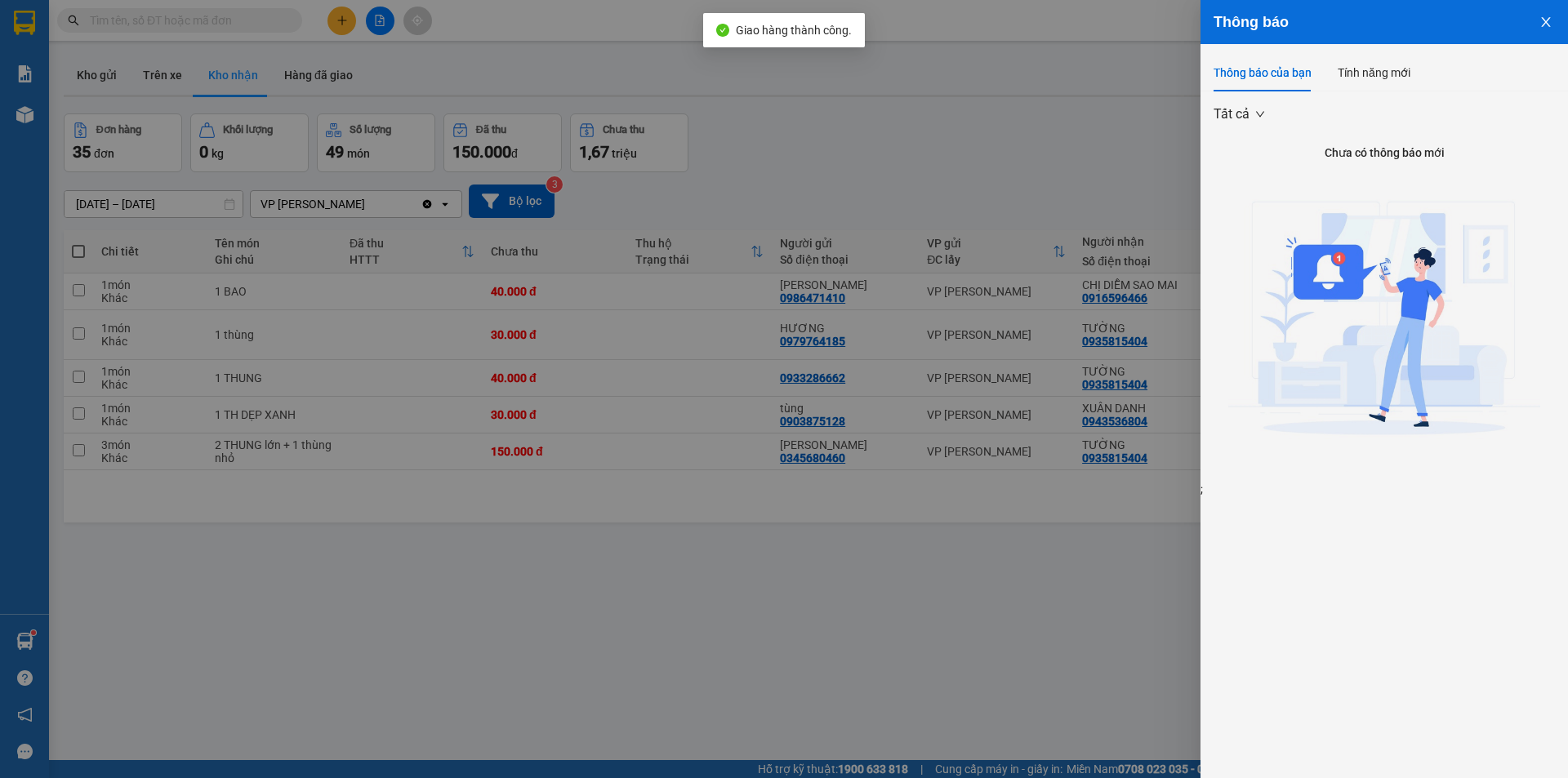
click at [1088, 700] on div at bounding box center [784, 389] width 1568 height 778
